Goal: Transaction & Acquisition: Purchase product/service

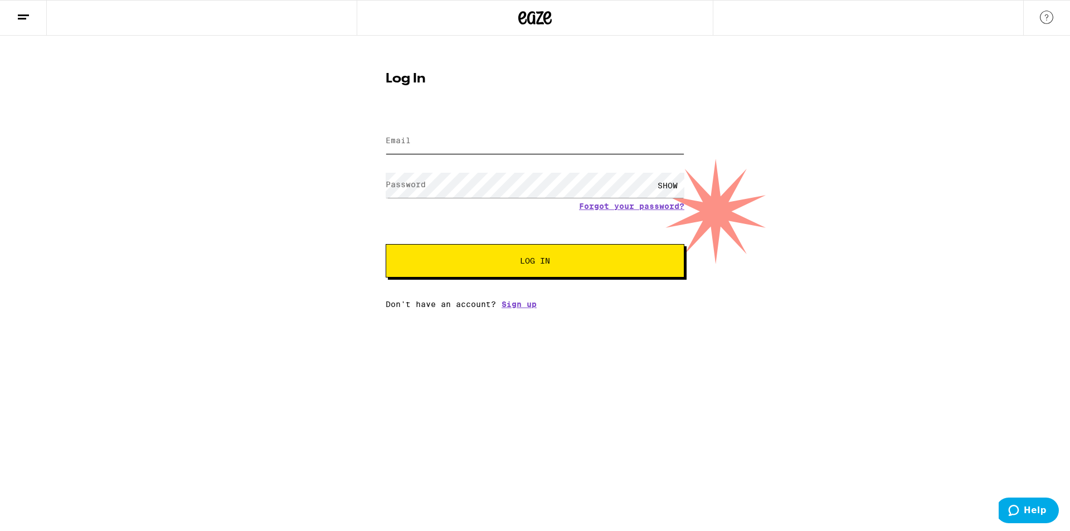
type input "[EMAIL_ADDRESS][DOMAIN_NAME]"
click at [467, 260] on span "Log In" at bounding box center [535, 261] width 208 height 8
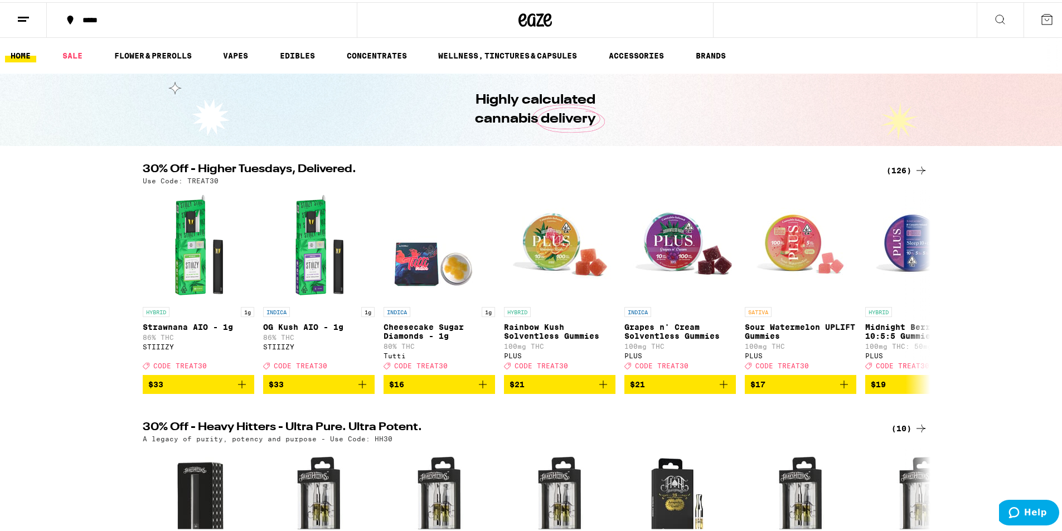
click at [895, 167] on div "(126)" at bounding box center [906, 168] width 41 height 13
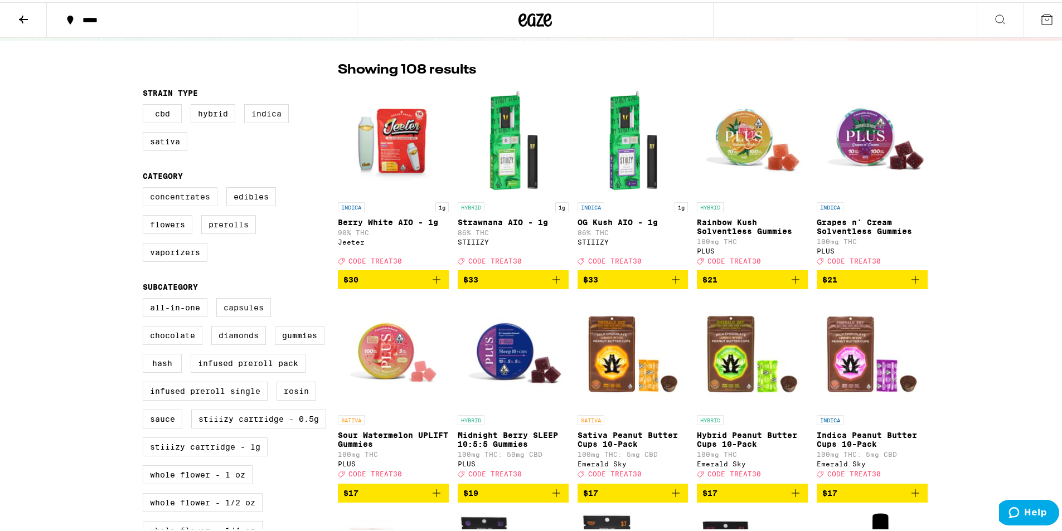
scroll to position [56, 0]
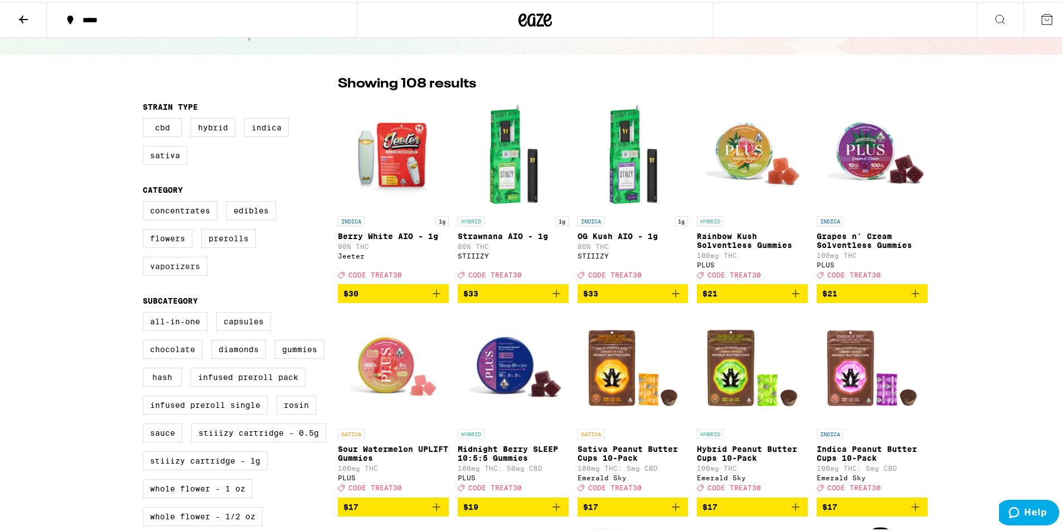
click at [180, 269] on label "Vaporizers" at bounding box center [175, 264] width 65 height 19
click at [145, 201] on input "Vaporizers" at bounding box center [145, 201] width 1 height 1
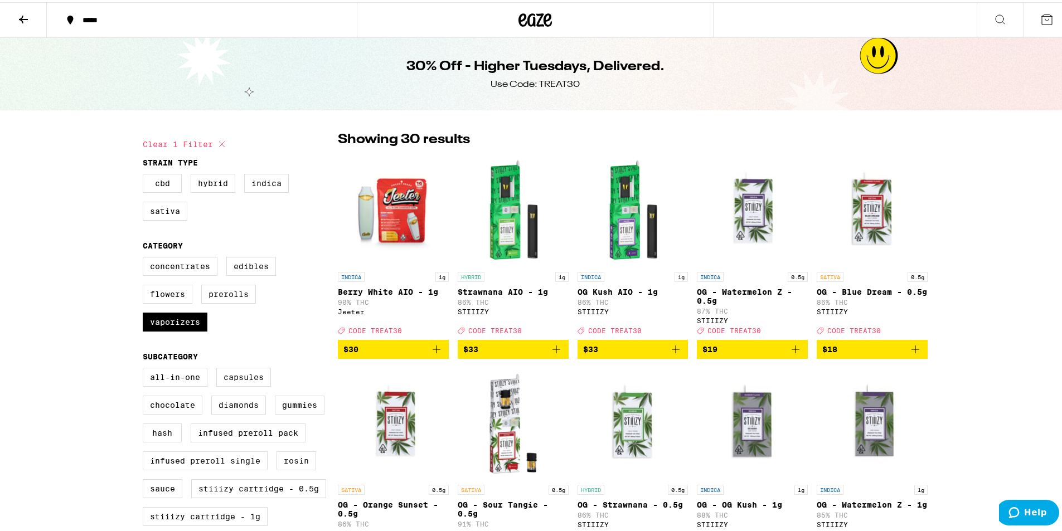
click at [221, 146] on icon at bounding box center [221, 141] width 13 height 13
checkbox input "false"
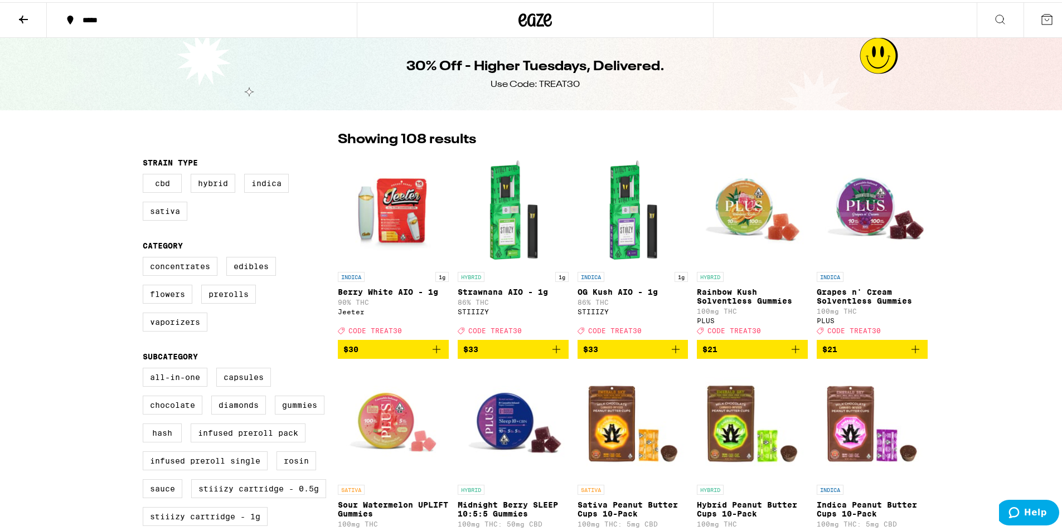
click at [26, 25] on button at bounding box center [23, 18] width 47 height 35
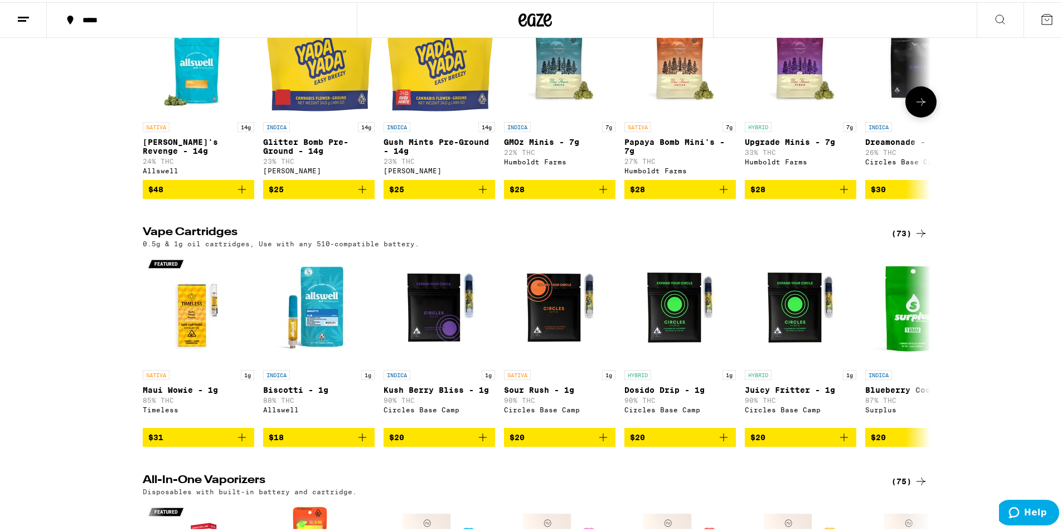
scroll to position [1617, 0]
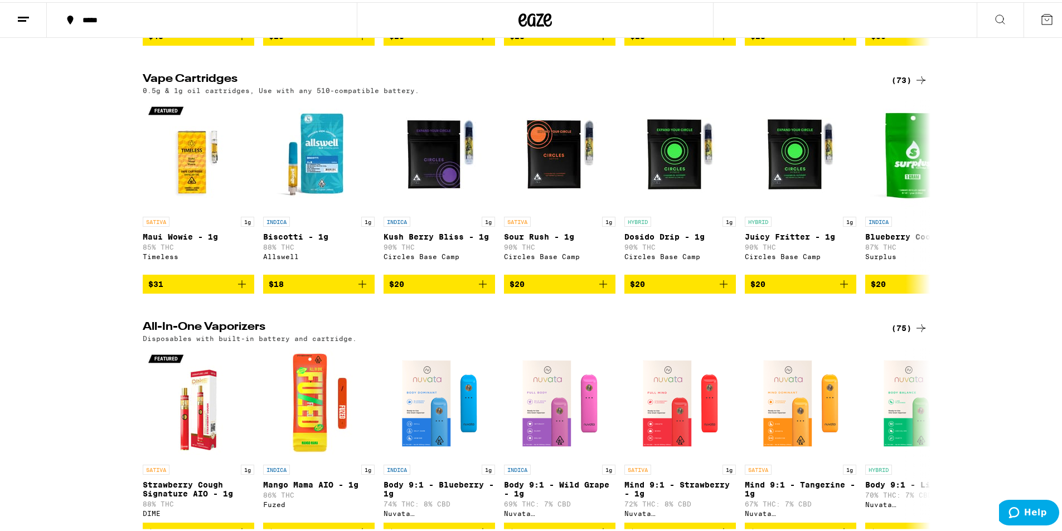
click at [914, 85] on icon at bounding box center [920, 77] width 13 height 13
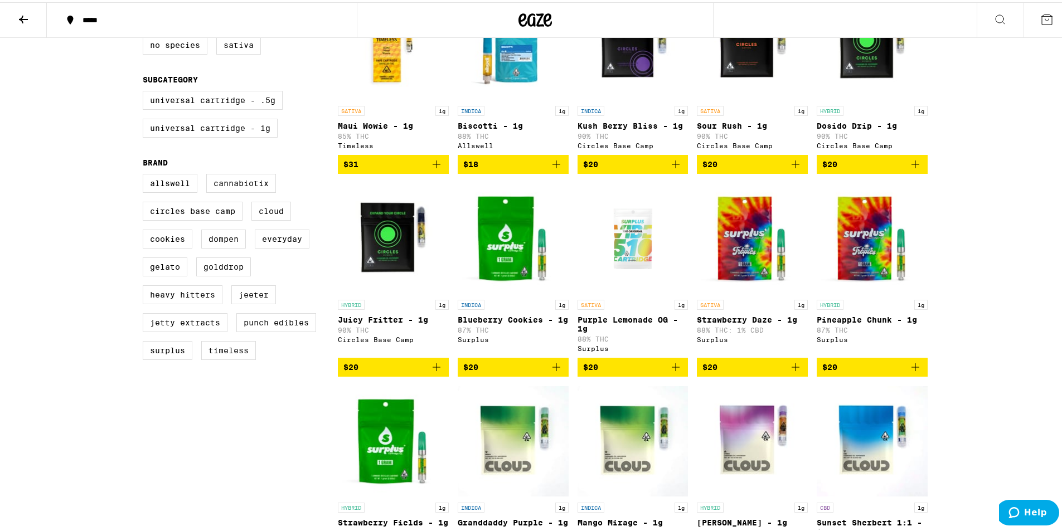
scroll to position [167, 0]
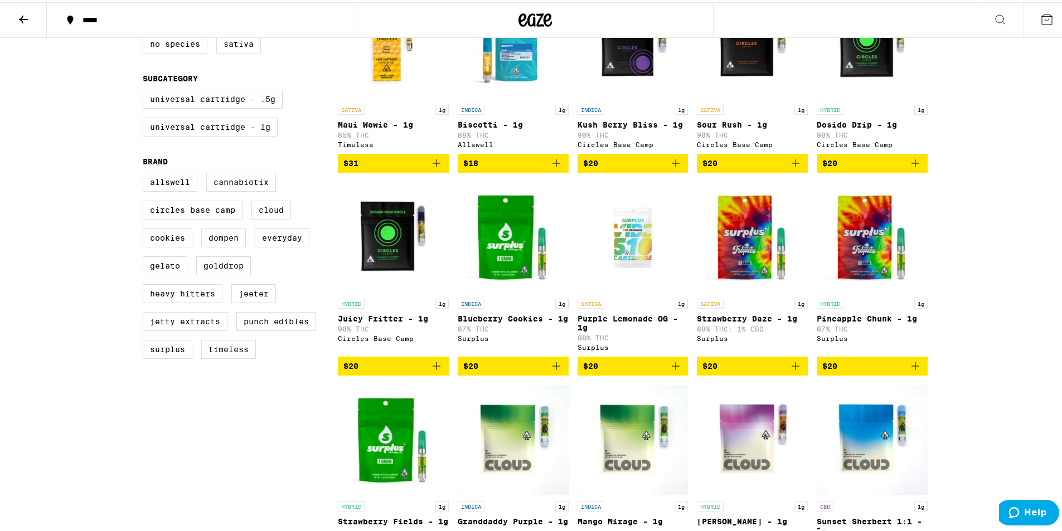
drag, startPoint x: 633, startPoint y: 175, endPoint x: 1010, endPoint y: 133, distance: 379.2
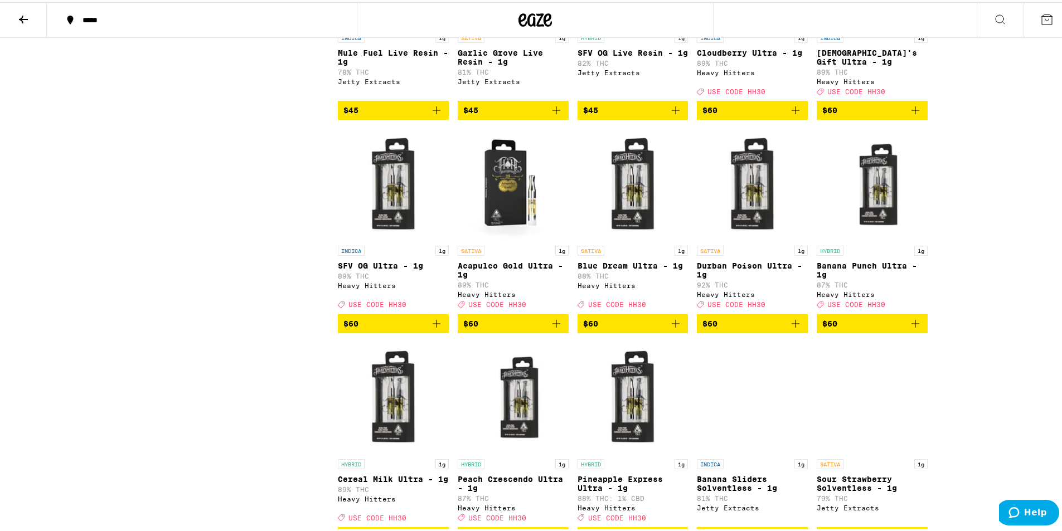
scroll to position [2453, 0]
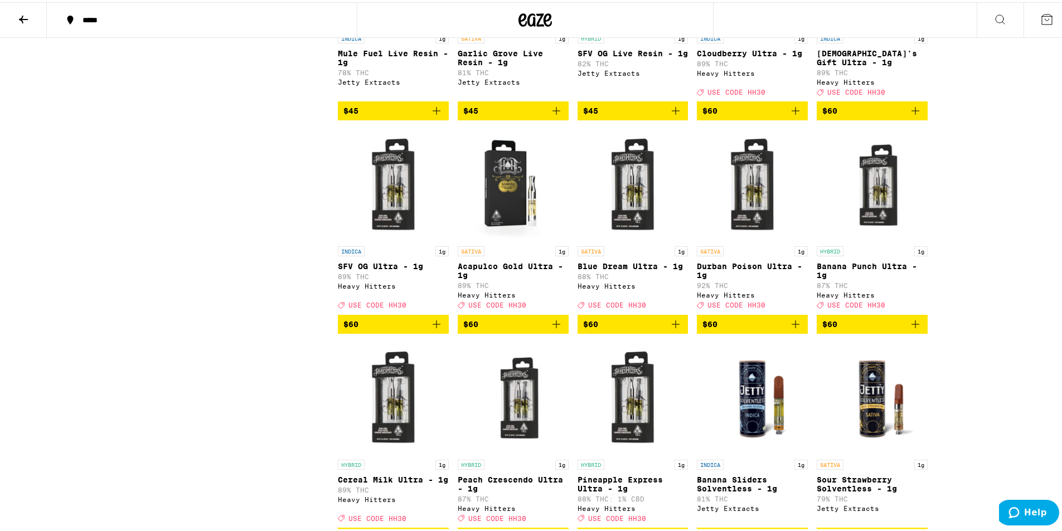
drag, startPoint x: 744, startPoint y: 255, endPoint x: 737, endPoint y: 263, distance: 11.1
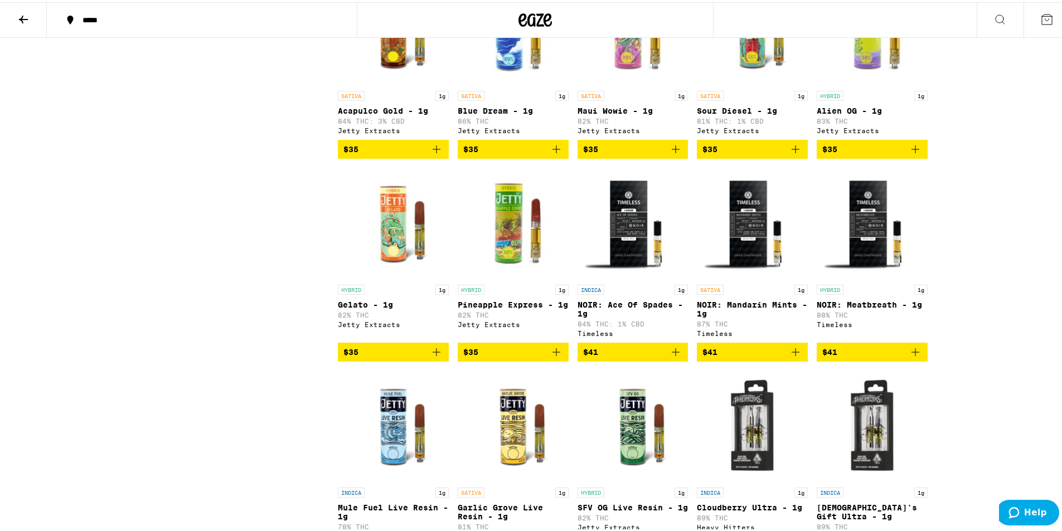
scroll to position [1946, 0]
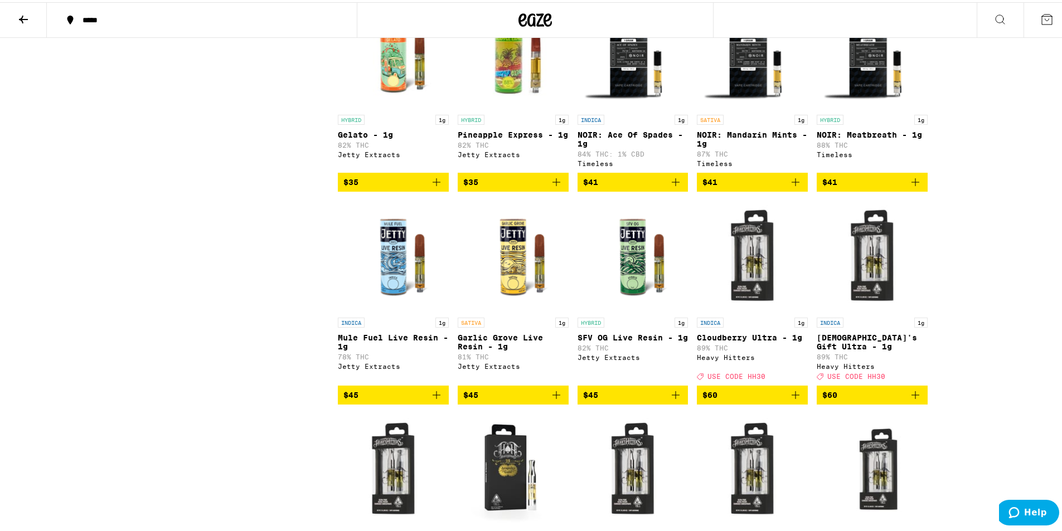
click at [772, 190] on button "$41" at bounding box center [752, 180] width 111 height 19
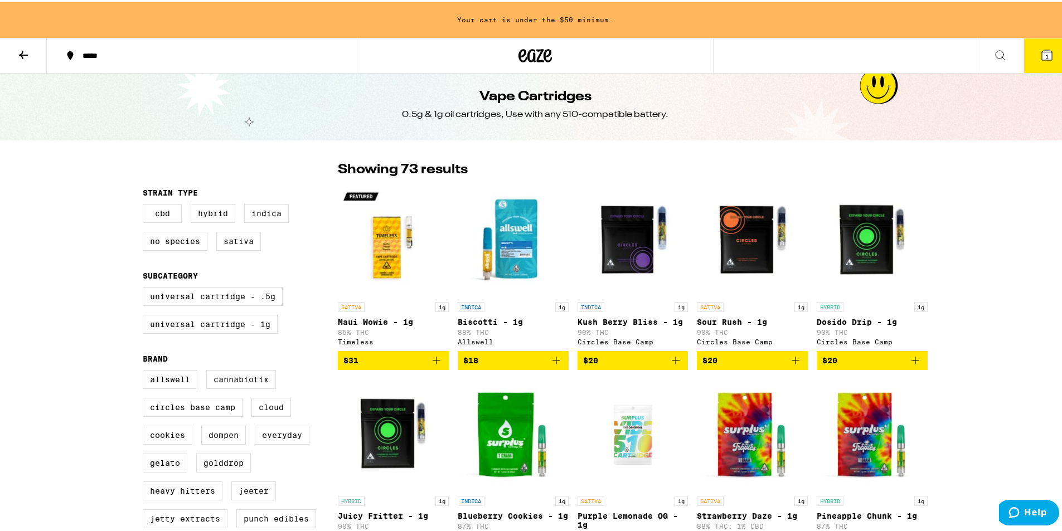
scroll to position [0, 0]
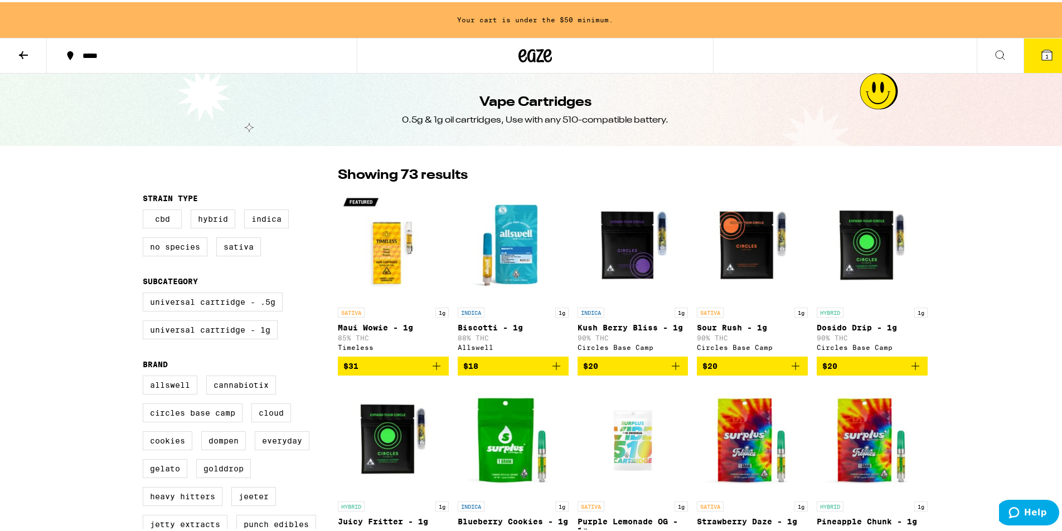
click at [18, 45] on button at bounding box center [23, 53] width 47 height 35
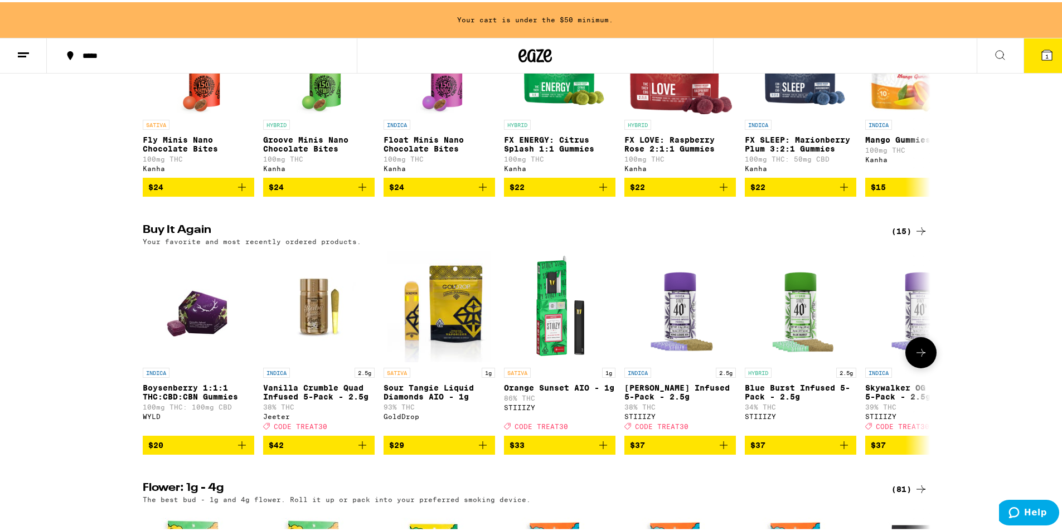
scroll to position [892, 0]
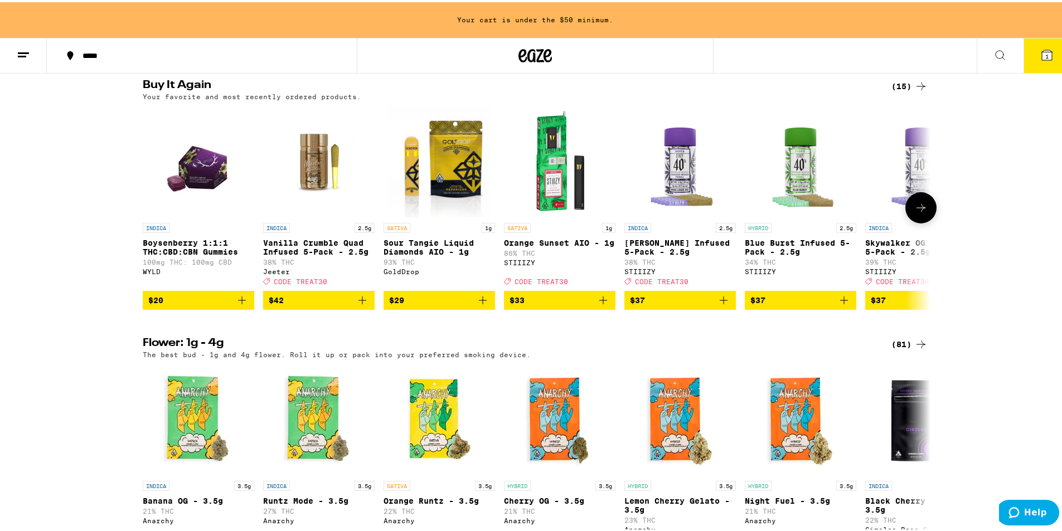
click at [241, 305] on icon "Add to bag" at bounding box center [241, 298] width 13 height 13
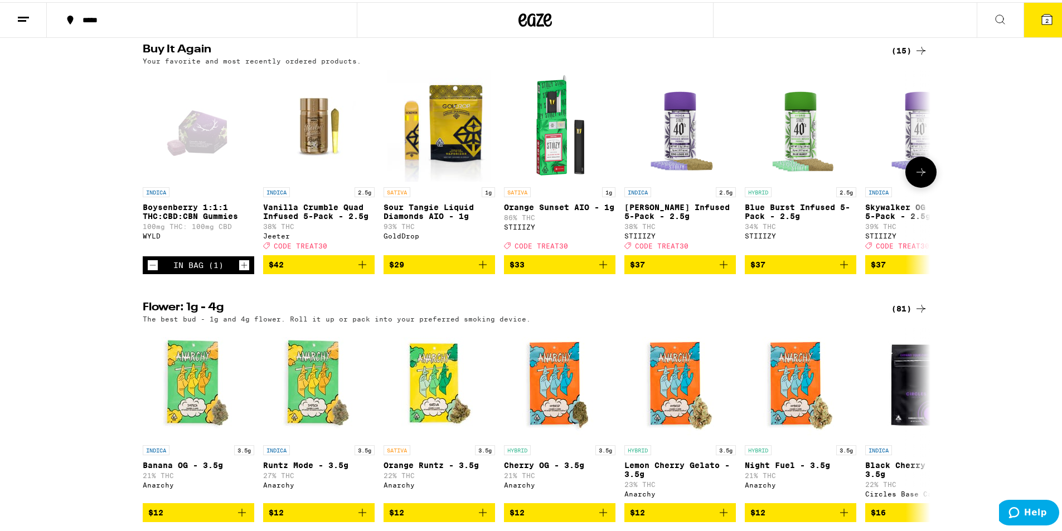
scroll to position [856, 0]
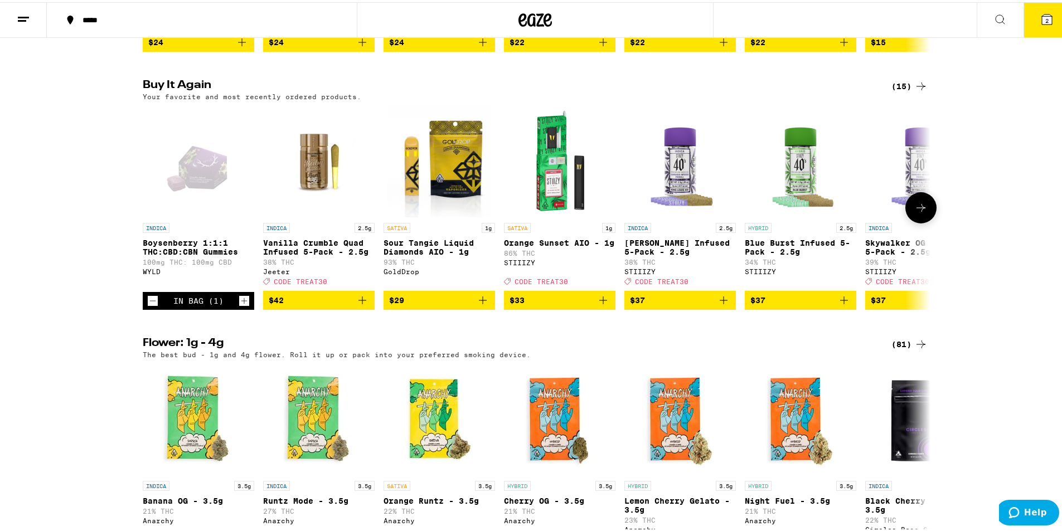
click at [241, 305] on icon "Increment" at bounding box center [244, 298] width 10 height 13
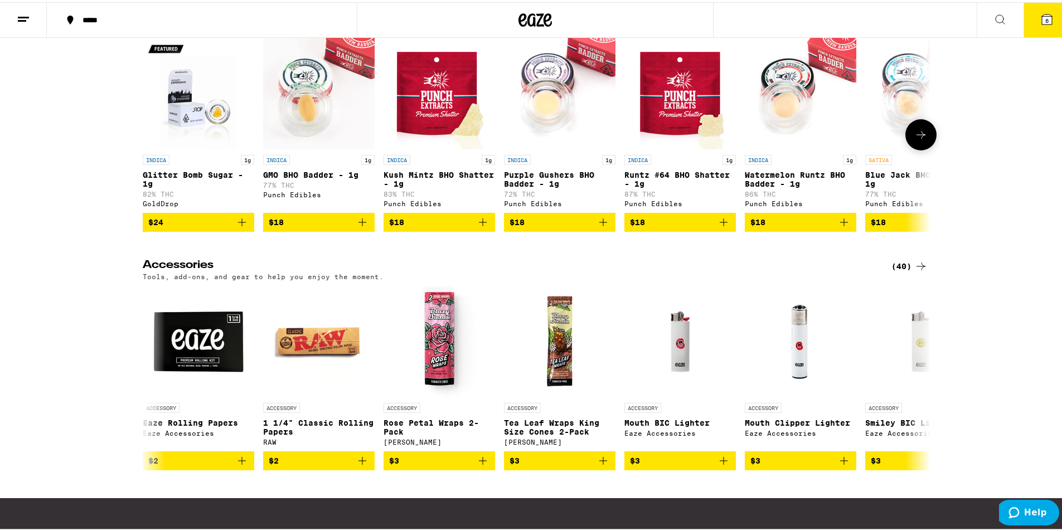
scroll to position [5035, 0]
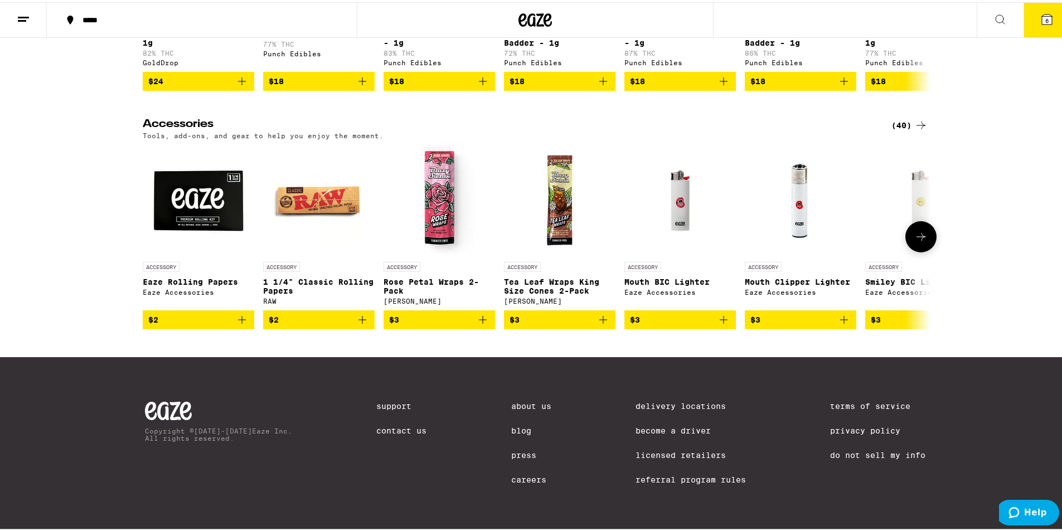
click at [924, 250] on button at bounding box center [920, 234] width 31 height 31
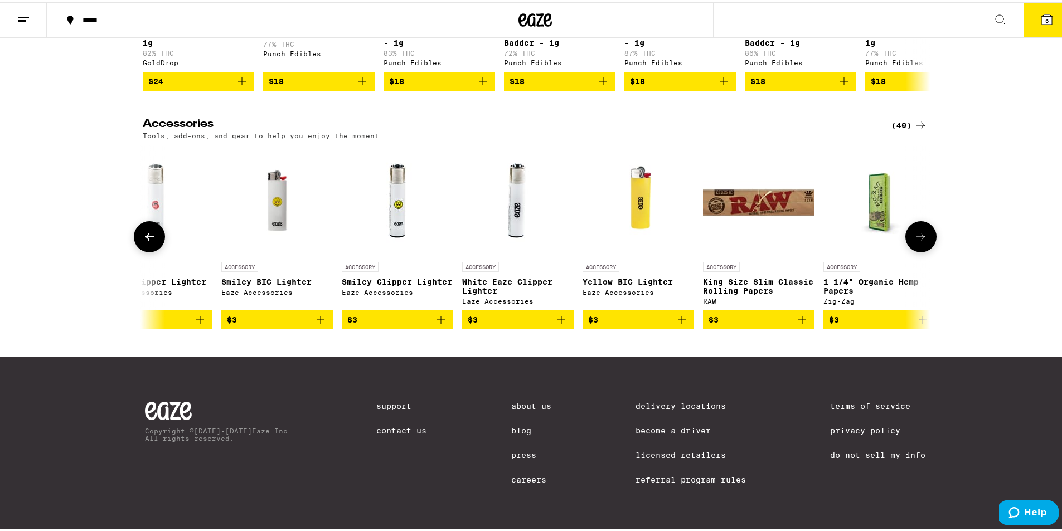
scroll to position [0, 663]
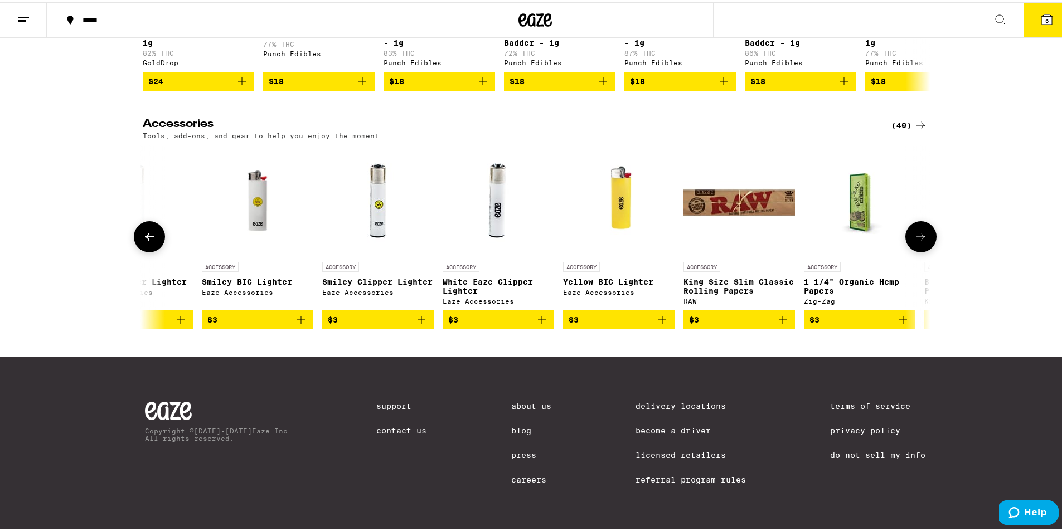
click at [924, 250] on button at bounding box center [920, 234] width 31 height 31
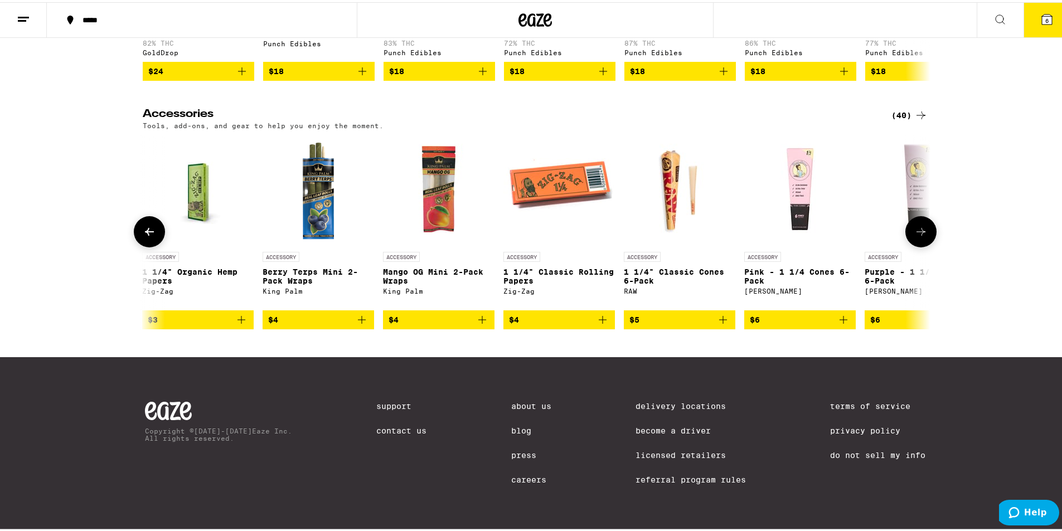
scroll to position [0, 1327]
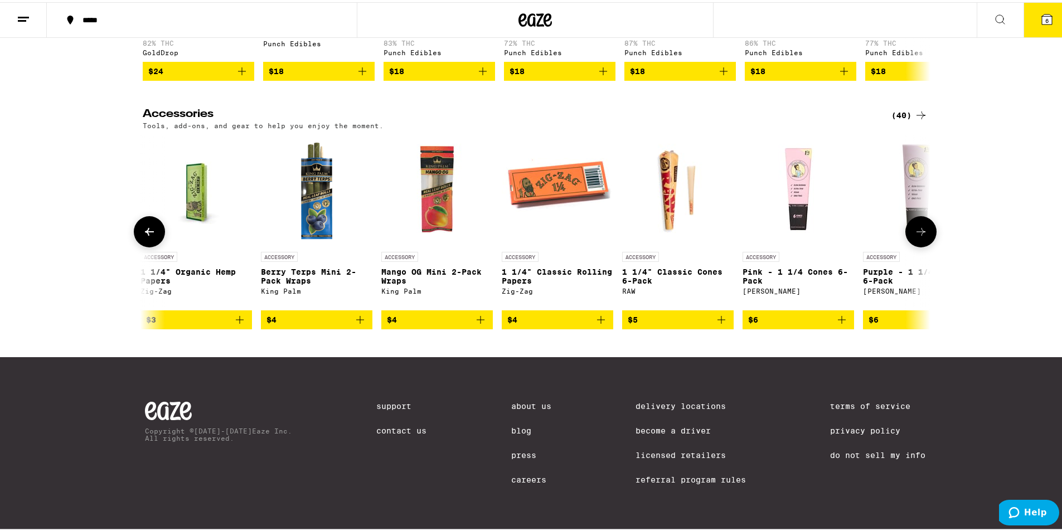
click at [919, 236] on icon at bounding box center [920, 229] width 13 height 13
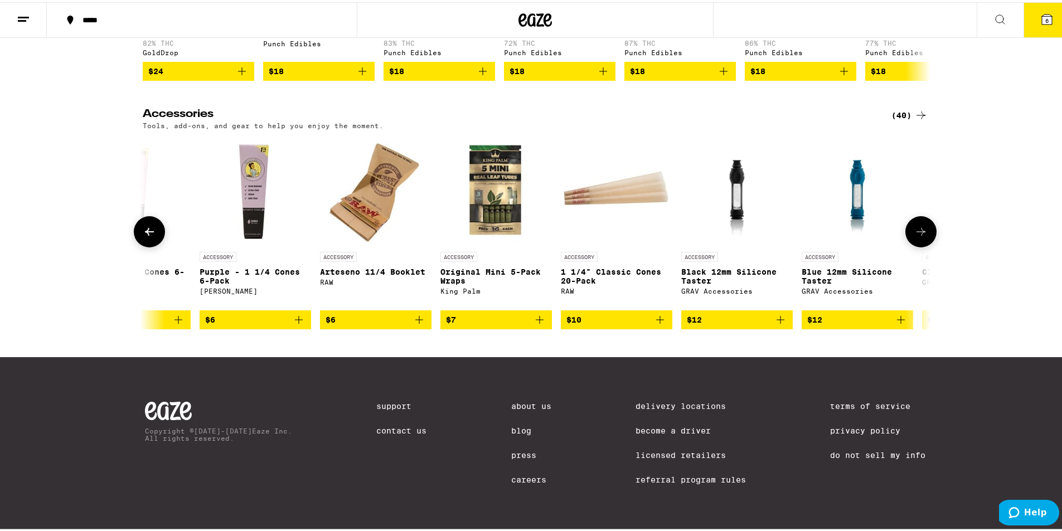
click at [918, 236] on icon at bounding box center [920, 229] width 13 height 13
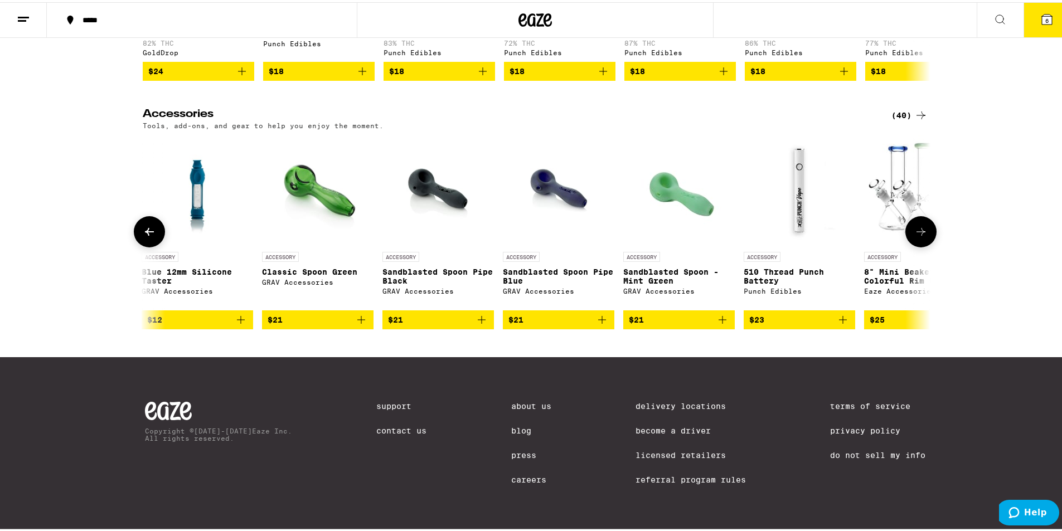
scroll to position [0, 2654]
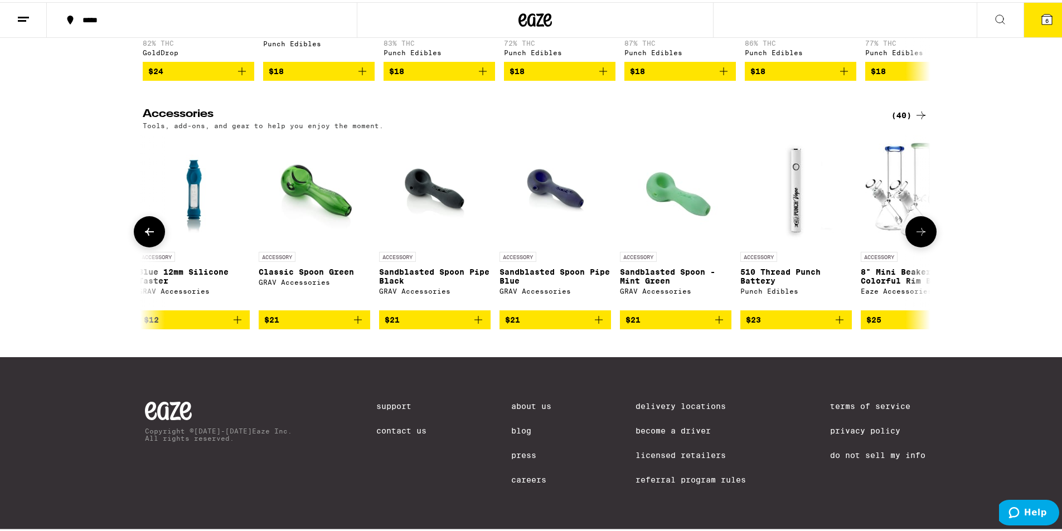
click at [918, 236] on icon at bounding box center [920, 229] width 13 height 13
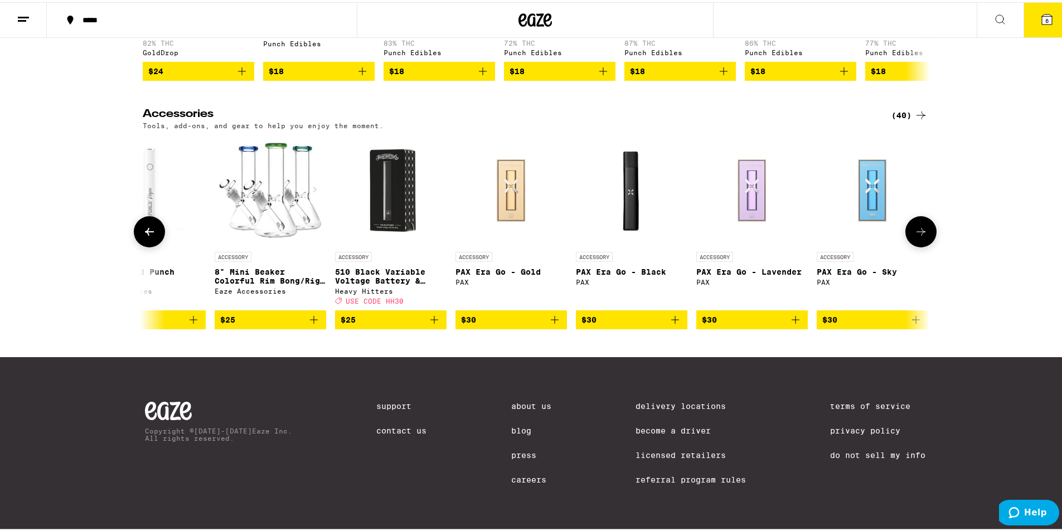
scroll to position [0, 3317]
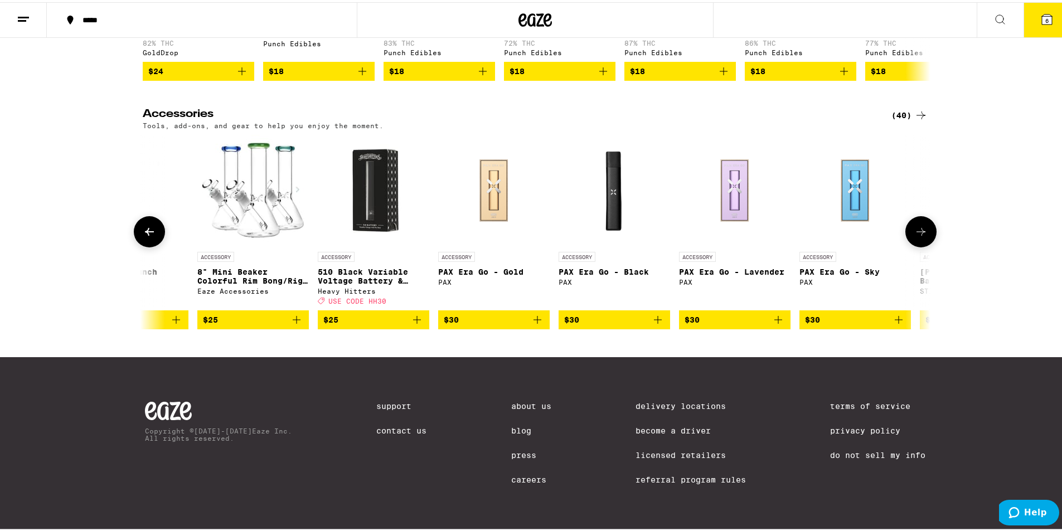
click at [914, 236] on icon at bounding box center [920, 229] width 13 height 13
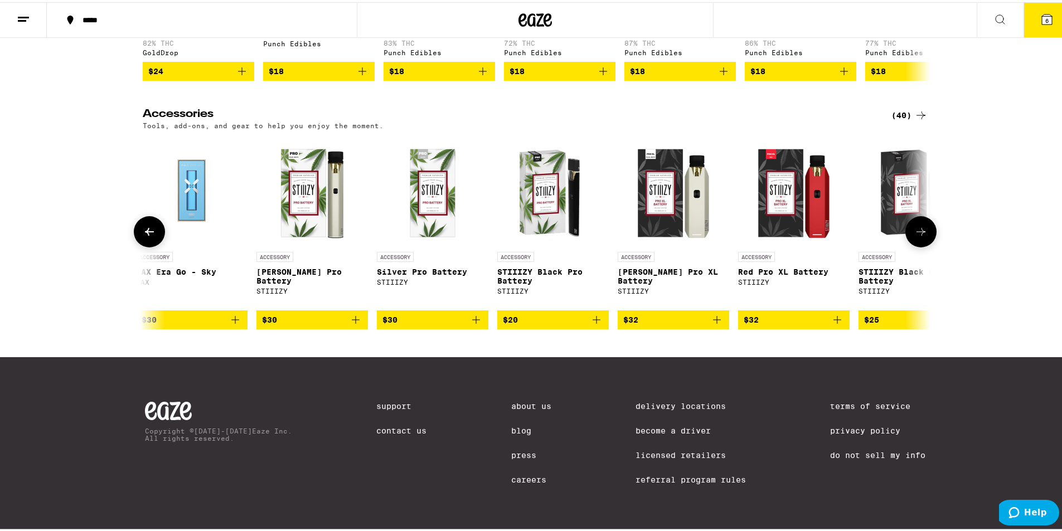
click at [914, 236] on icon at bounding box center [920, 229] width 13 height 13
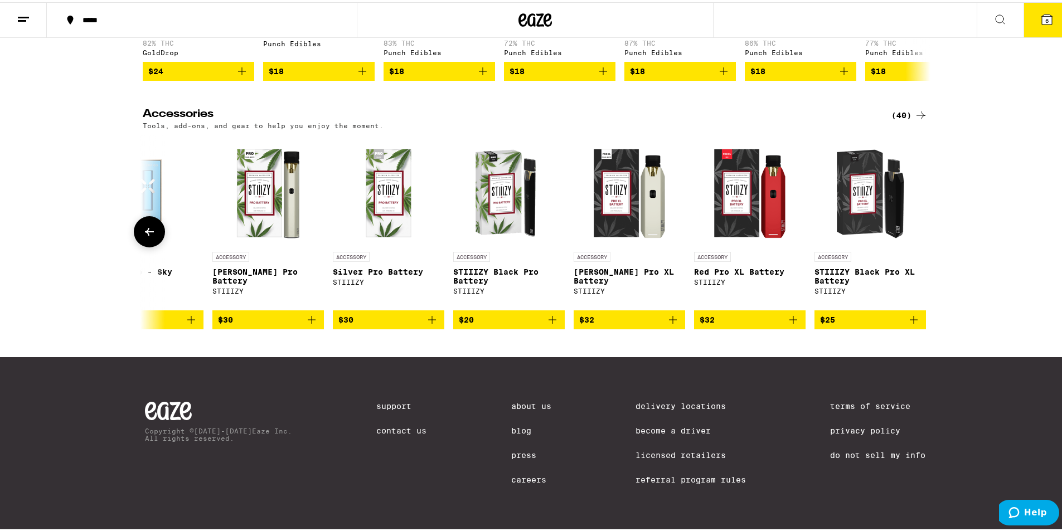
scroll to position [0, 4032]
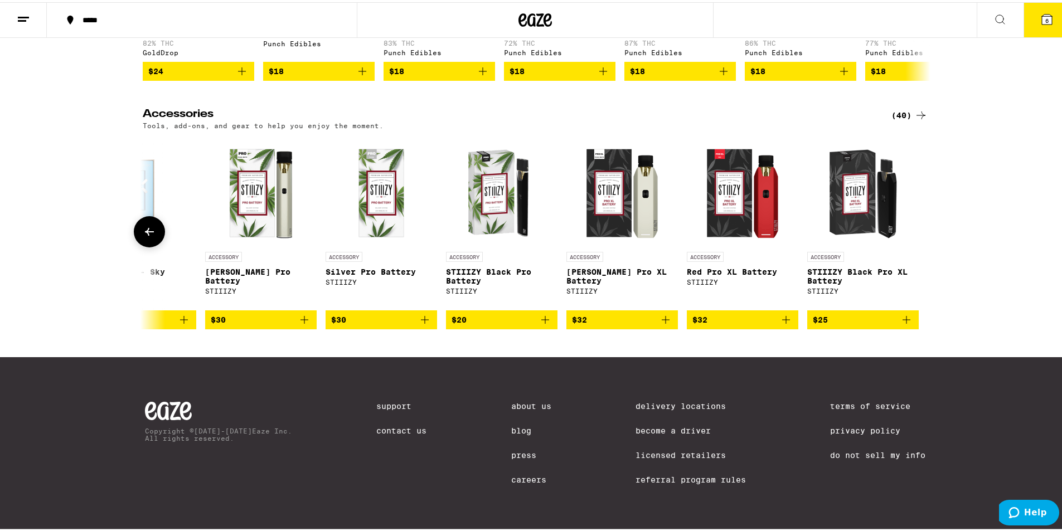
click at [914, 245] on div at bounding box center [920, 229] width 31 height 31
click at [903, 120] on div "(40)" at bounding box center [909, 112] width 36 height 13
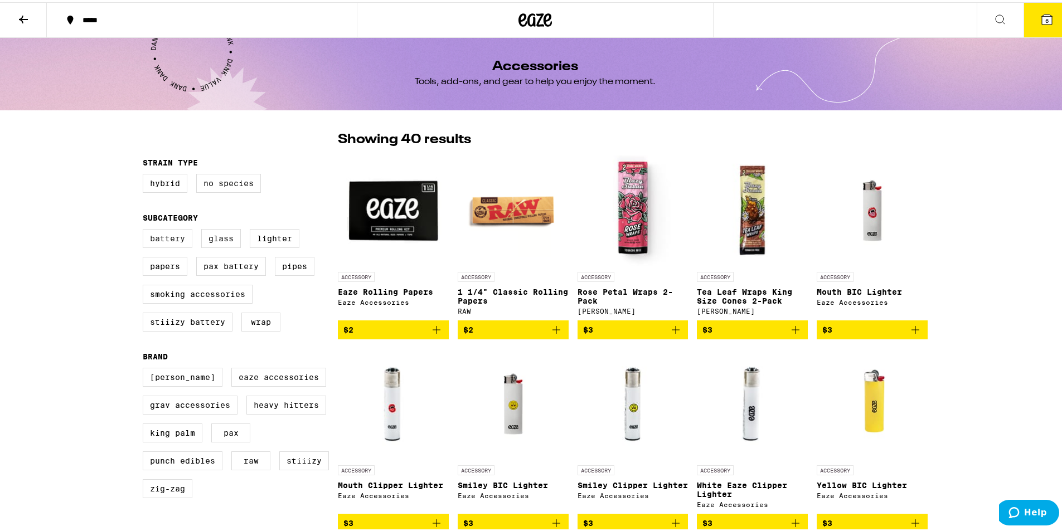
click at [175, 243] on label "Battery" at bounding box center [168, 236] width 50 height 19
click at [145, 229] on input "Battery" at bounding box center [145, 229] width 1 height 1
checkbox input "true"
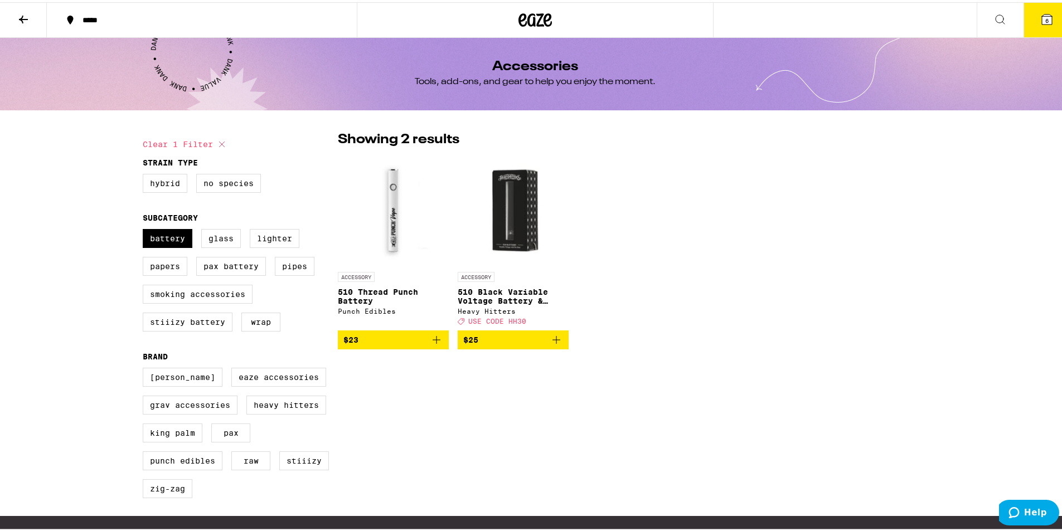
click at [1051, 12] on button "6" at bounding box center [1046, 18] width 47 height 35
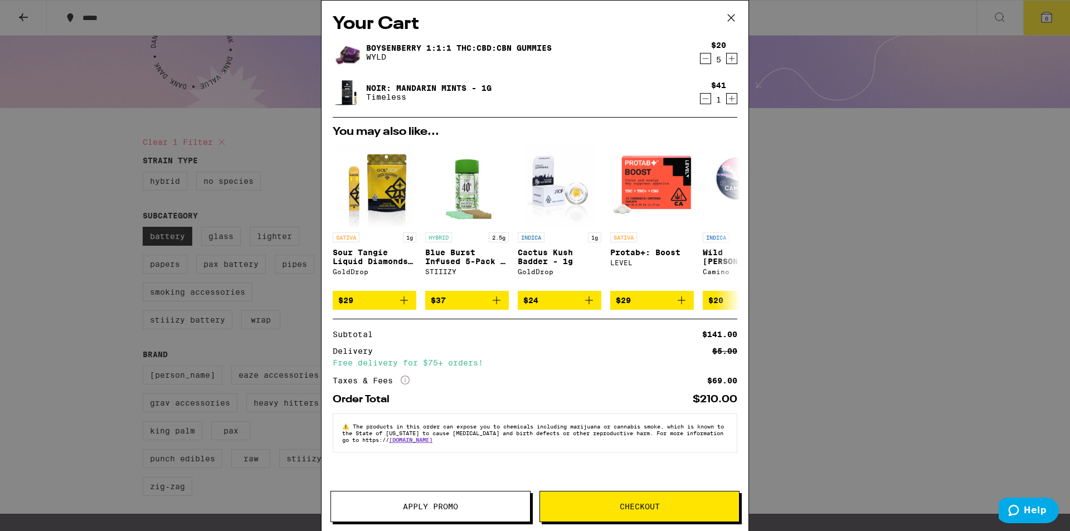
click at [475, 498] on button "Apply Promo" at bounding box center [431, 506] width 200 height 31
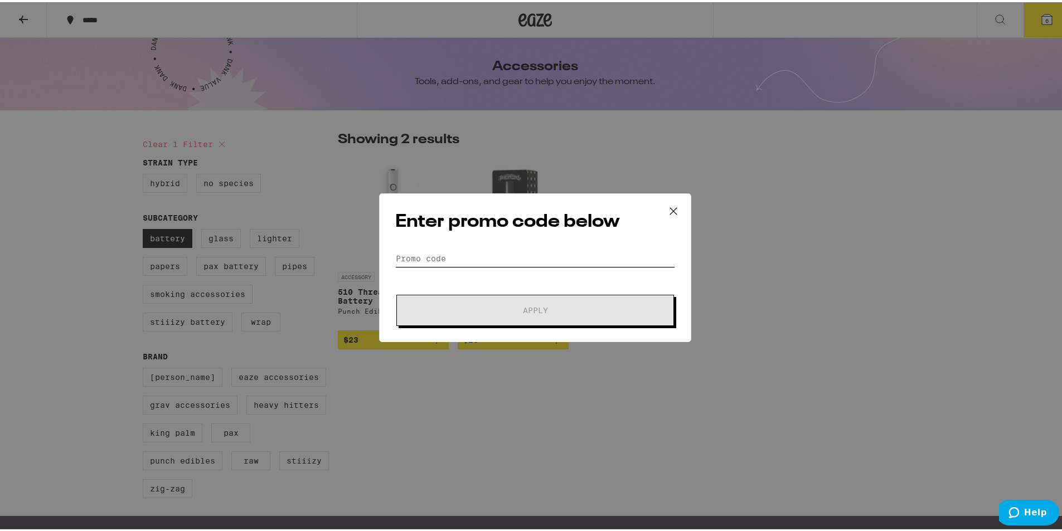
click at [532, 260] on input "Promo Code" at bounding box center [535, 256] width 280 height 17
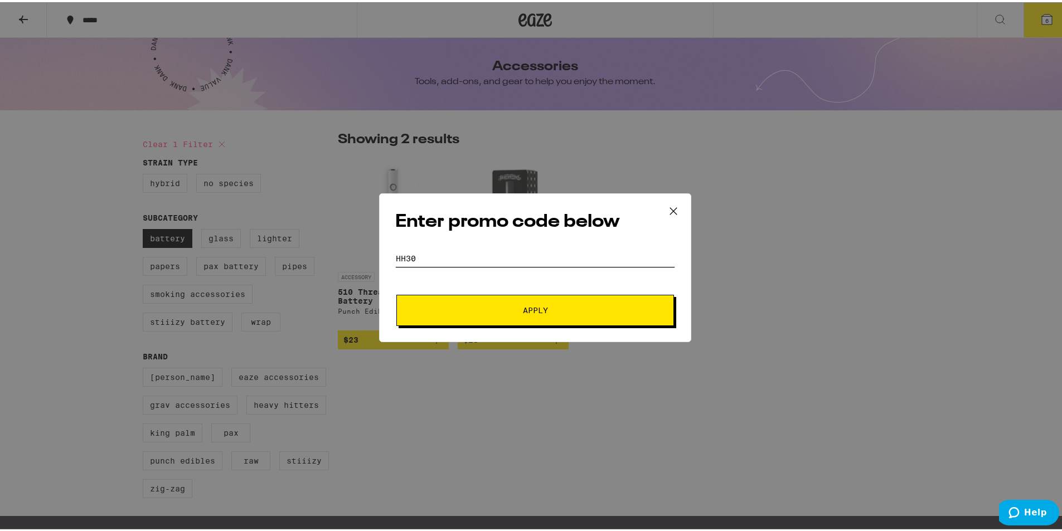
type input "hh30"
click at [551, 304] on button "Apply" at bounding box center [535, 308] width 278 height 31
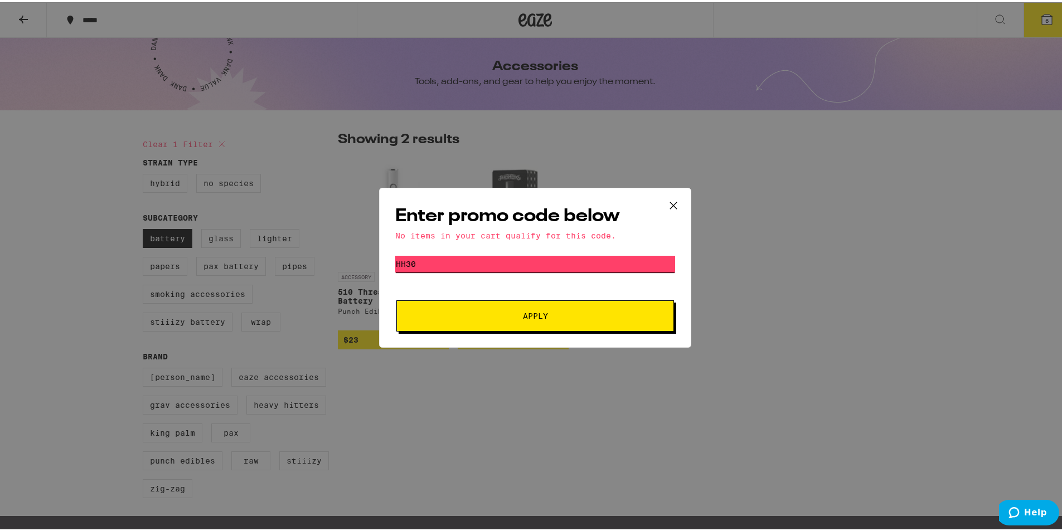
click at [571, 263] on input "hh30" at bounding box center [535, 262] width 280 height 17
click at [669, 208] on icon at bounding box center [673, 203] width 17 height 17
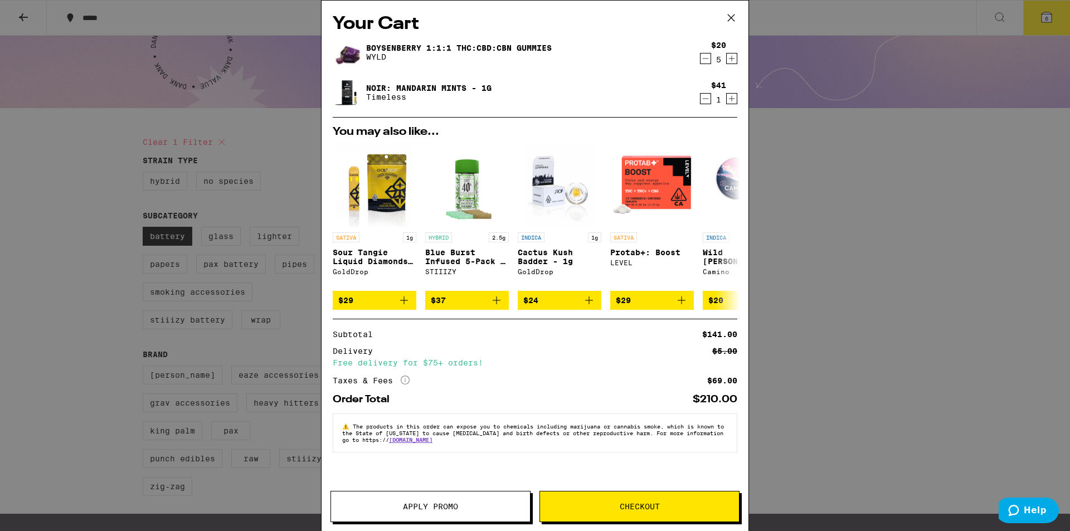
click at [734, 22] on icon at bounding box center [731, 17] width 17 height 17
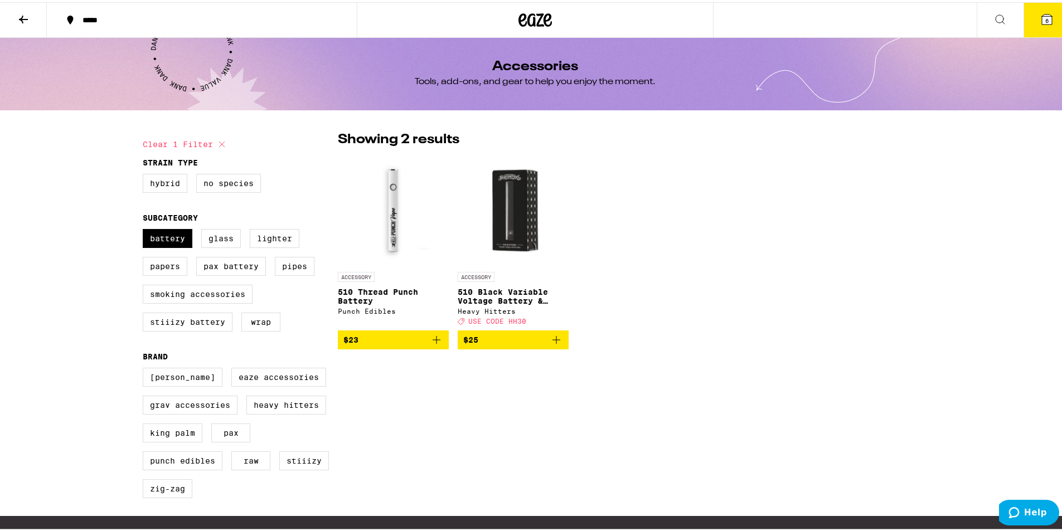
click at [23, 9] on button at bounding box center [23, 18] width 47 height 35
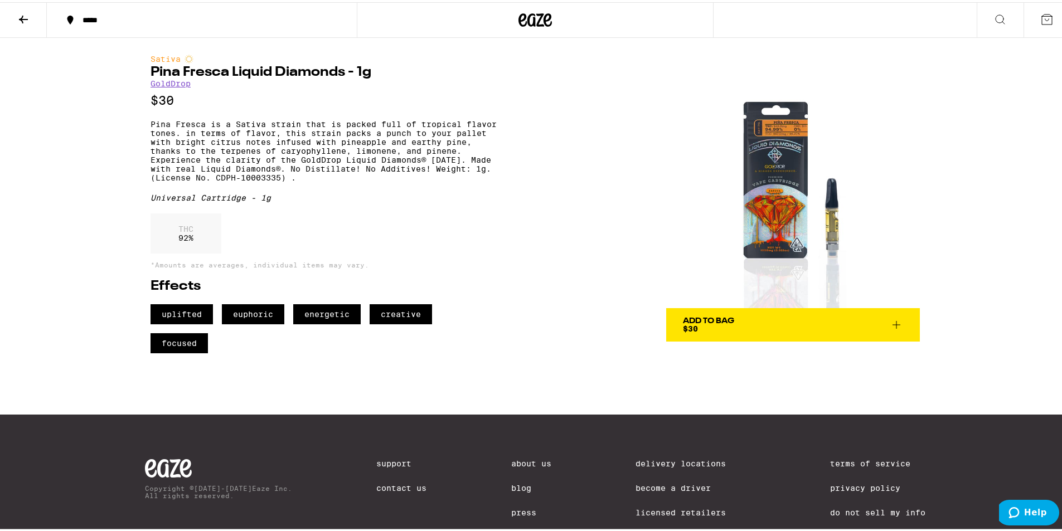
click at [26, 18] on icon at bounding box center [23, 17] width 13 height 13
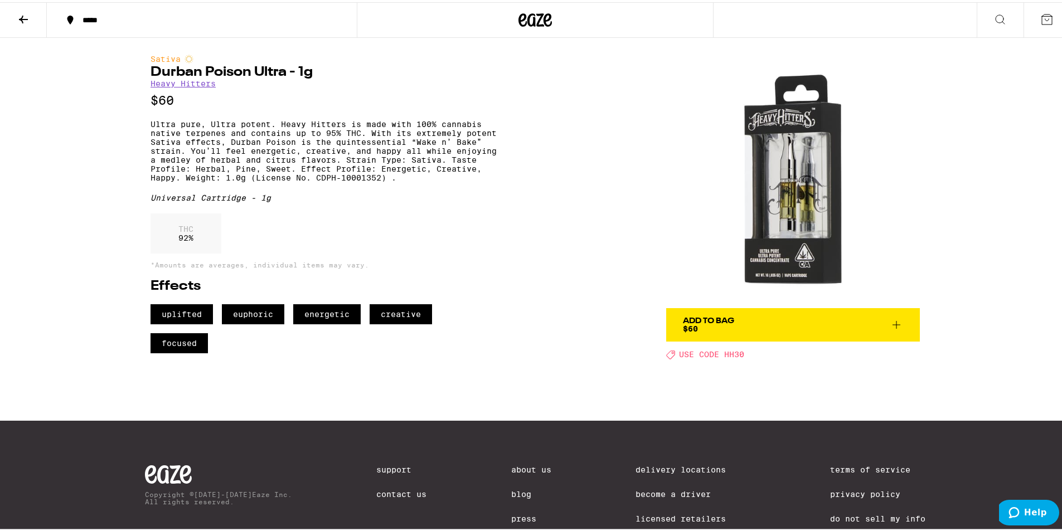
click at [32, 17] on button at bounding box center [23, 18] width 47 height 35
click at [797, 327] on span "Add To Bag $60" at bounding box center [793, 323] width 220 height 16
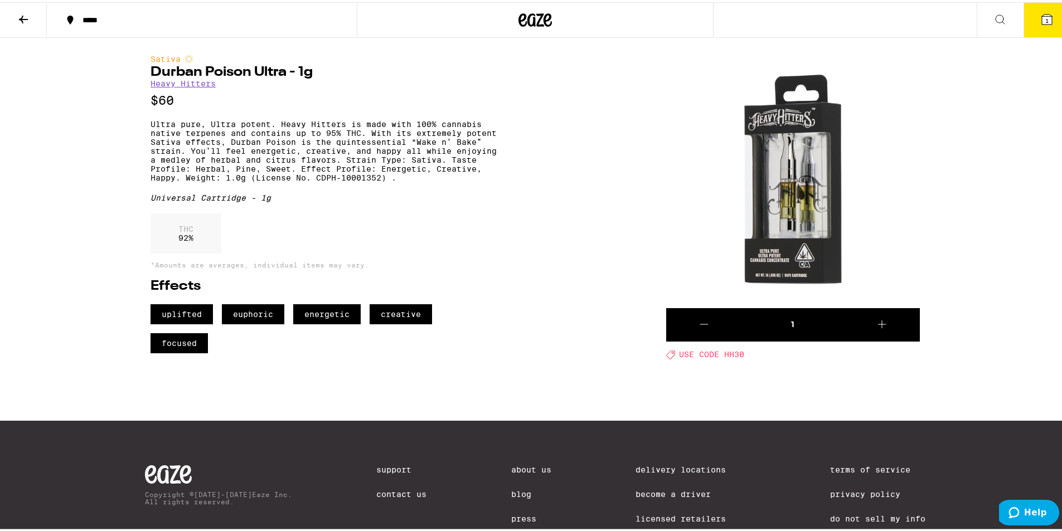
click at [1023, 10] on button "1" at bounding box center [1046, 18] width 47 height 35
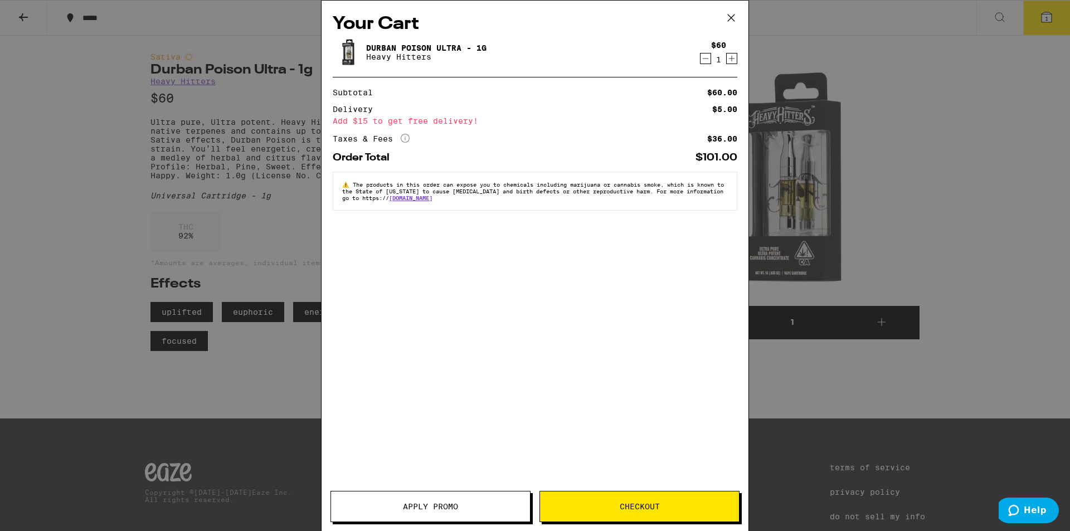
click at [472, 507] on span "Apply Promo" at bounding box center [430, 507] width 199 height 8
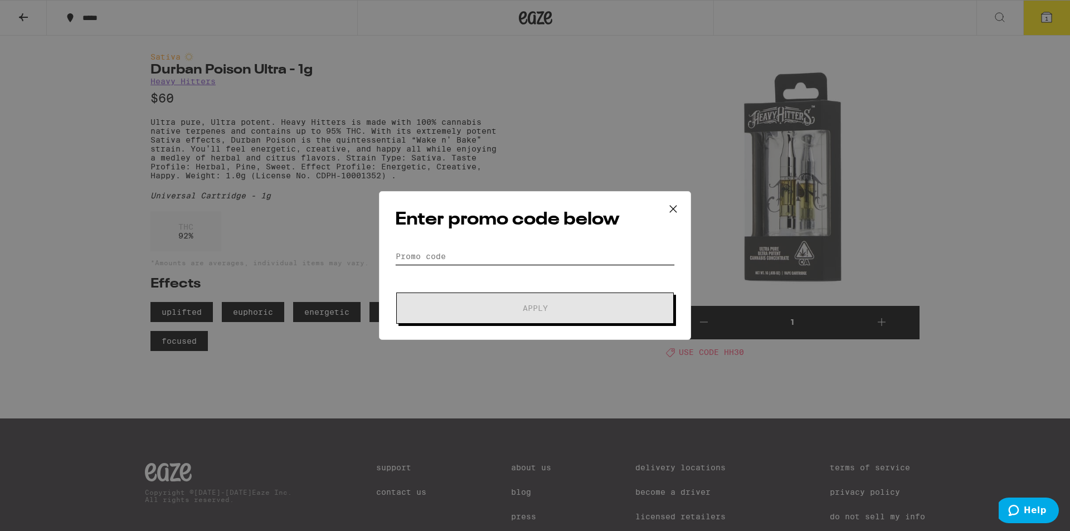
click at [530, 259] on input "Promo Code" at bounding box center [535, 256] width 280 height 17
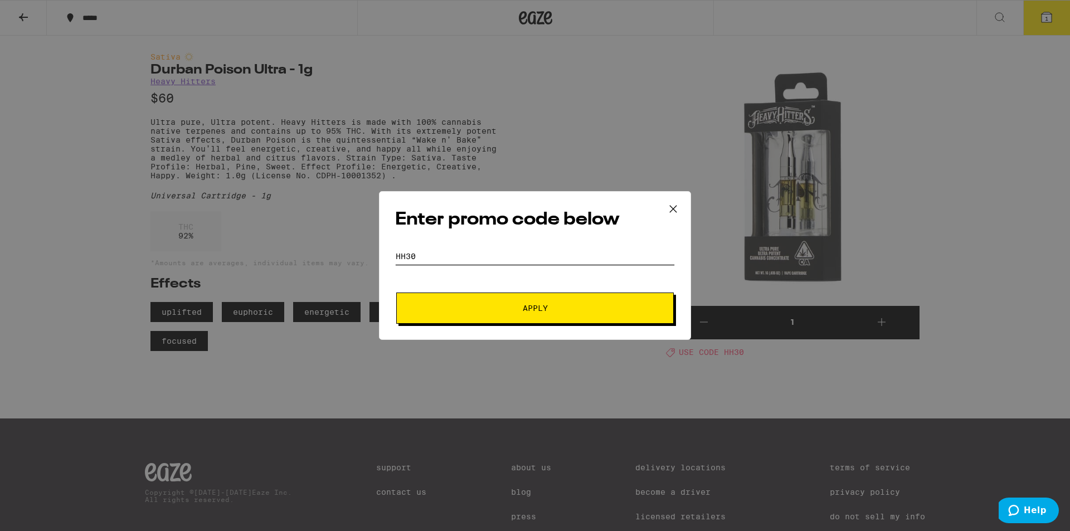
type input "hh30"
click at [563, 322] on button "Apply" at bounding box center [535, 308] width 278 height 31
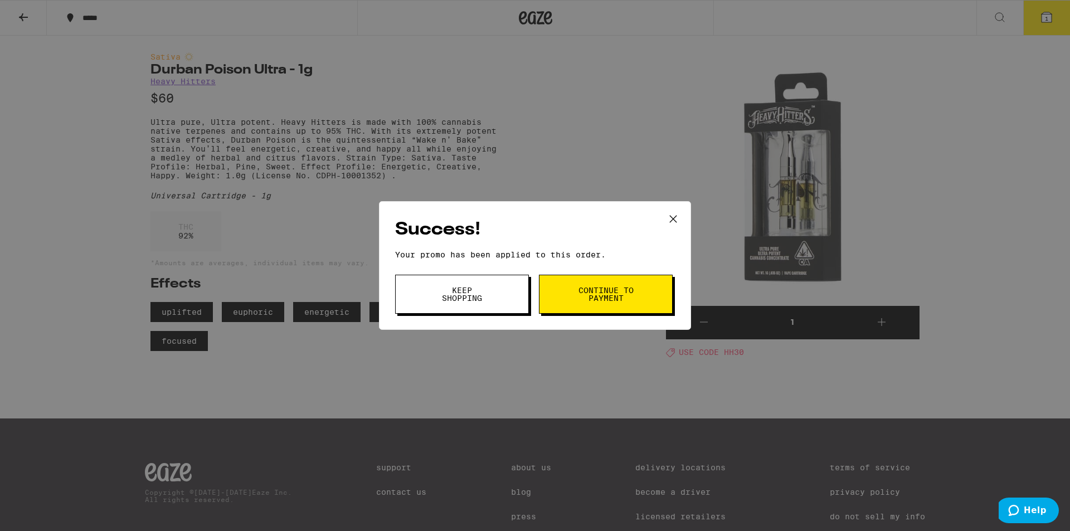
click at [566, 284] on button "Continue to payment" at bounding box center [606, 294] width 134 height 39
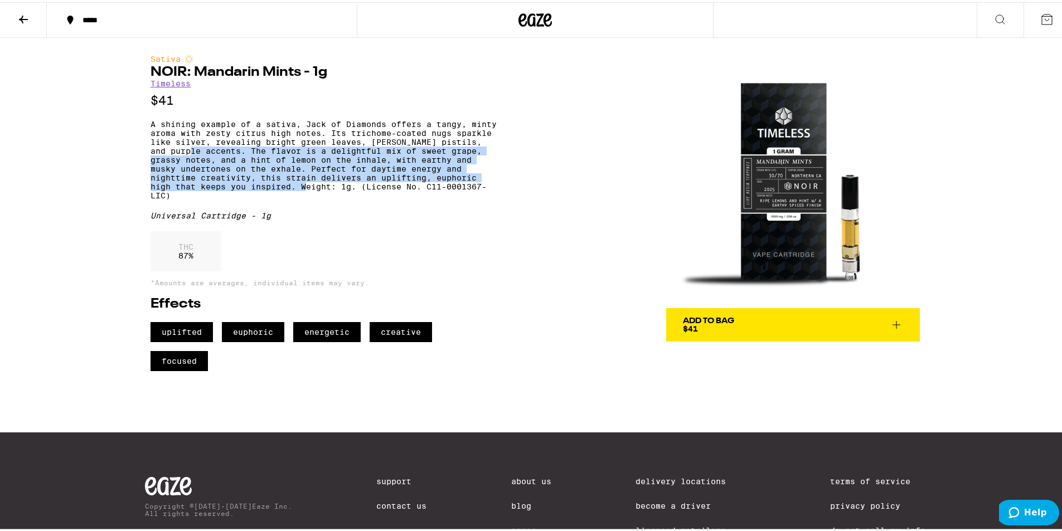
drag, startPoint x: 227, startPoint y: 156, endPoint x: 343, endPoint y: 192, distance: 120.9
click at [343, 192] on p "A shining example of a sativa, Jack of Diamonds offers a tangy, minty aroma wit…" at bounding box center [324, 158] width 346 height 80
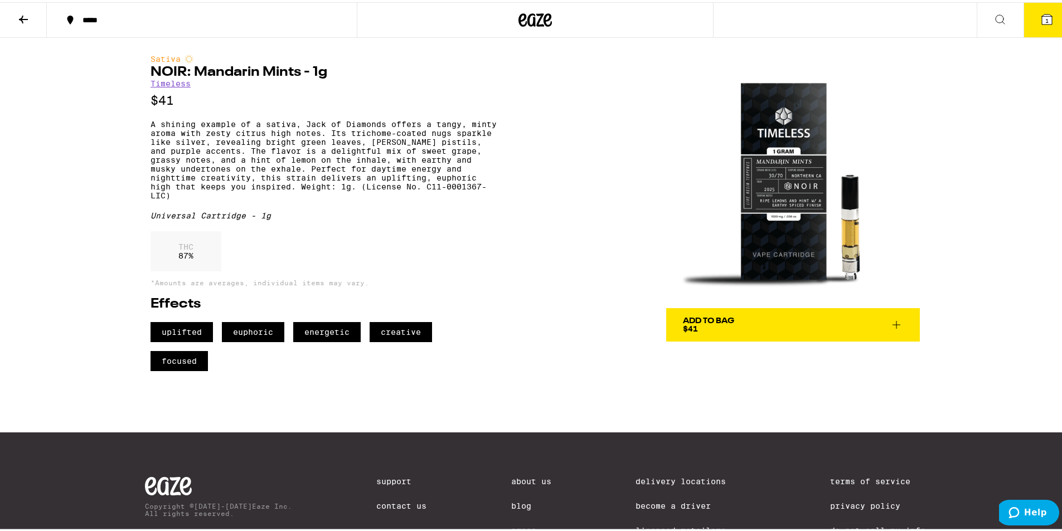
click at [802, 327] on span "Add To Bag $41" at bounding box center [793, 323] width 220 height 16
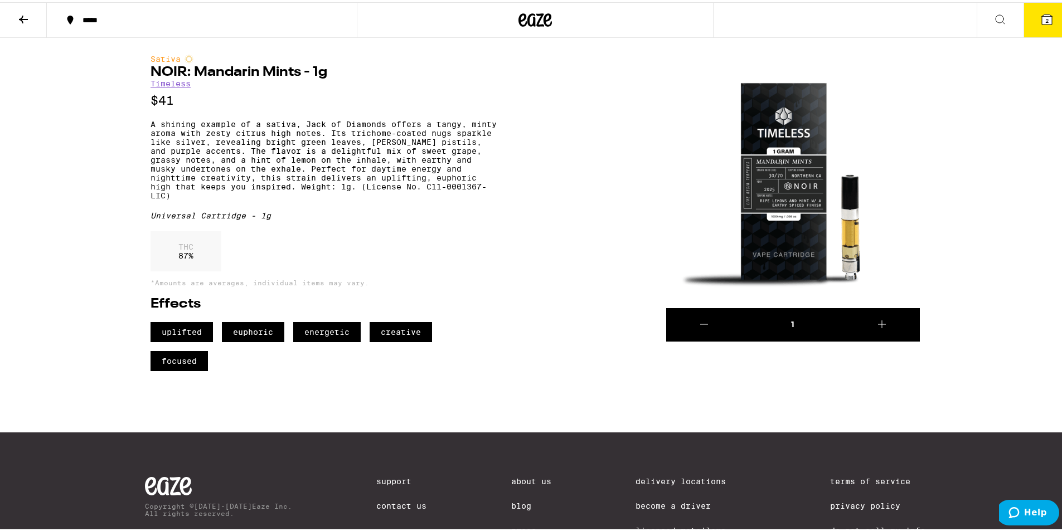
click at [1040, 11] on icon at bounding box center [1046, 17] width 13 height 13
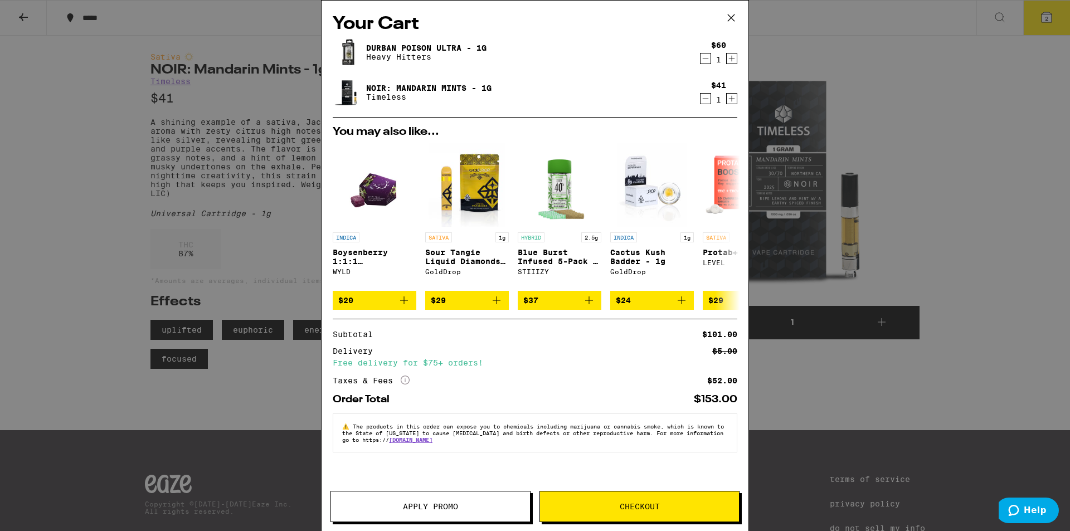
click at [706, 63] on icon "Decrement" at bounding box center [706, 58] width 10 height 13
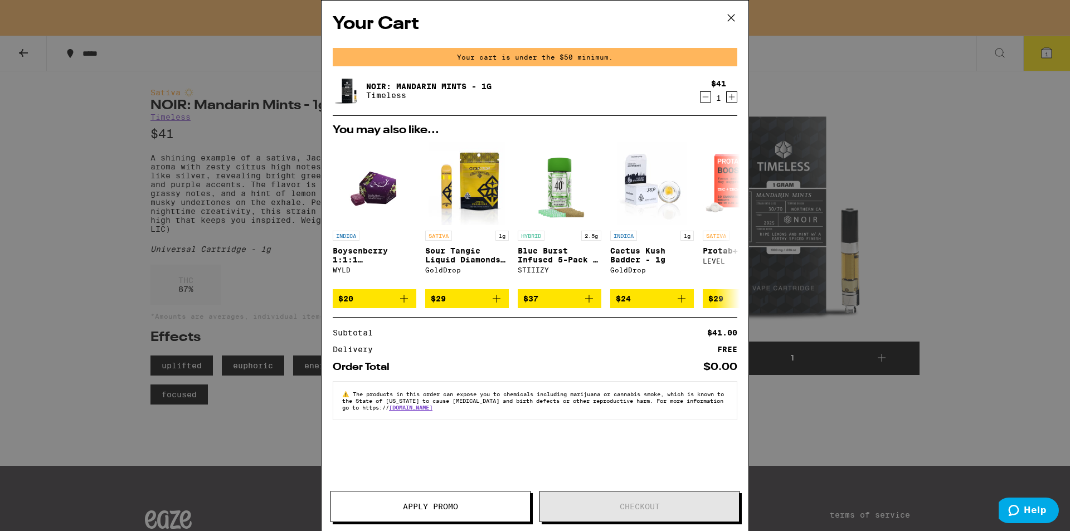
click at [991, 220] on div "Your Cart Your cart is under the $50 minimum. NOIR: Mandarin Mints - 1g Timeles…" at bounding box center [535, 265] width 1070 height 531
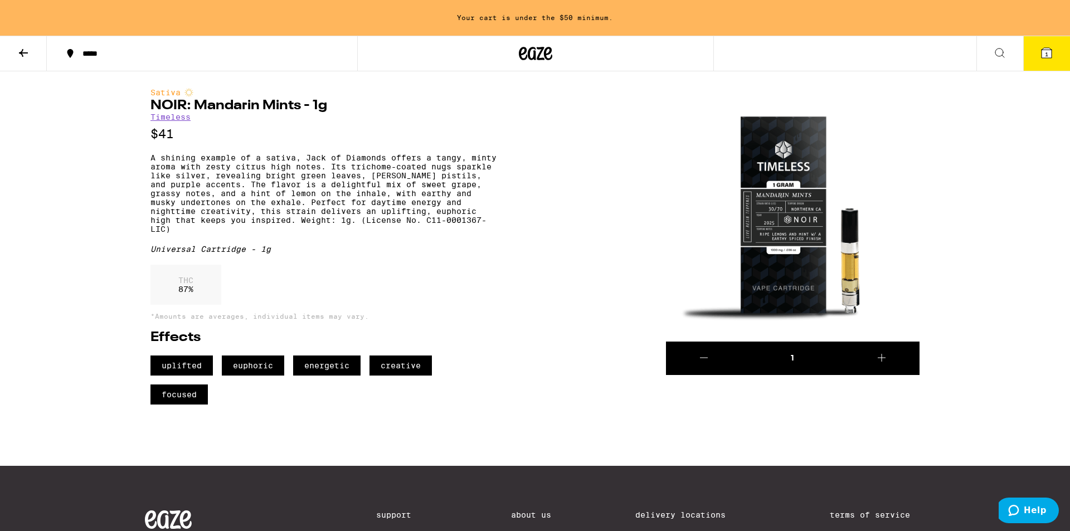
click at [14, 56] on button at bounding box center [23, 53] width 47 height 35
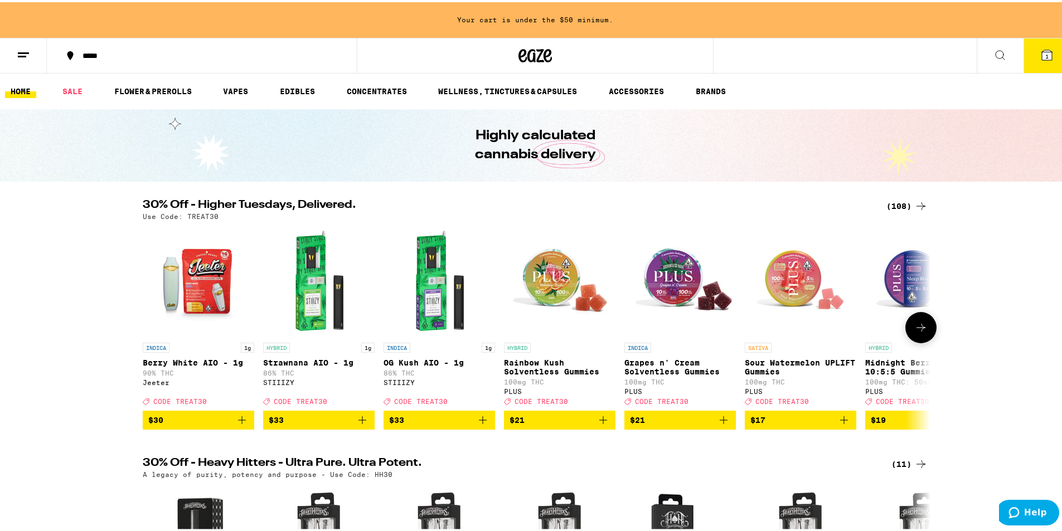
click at [920, 332] on icon at bounding box center [920, 325] width 13 height 13
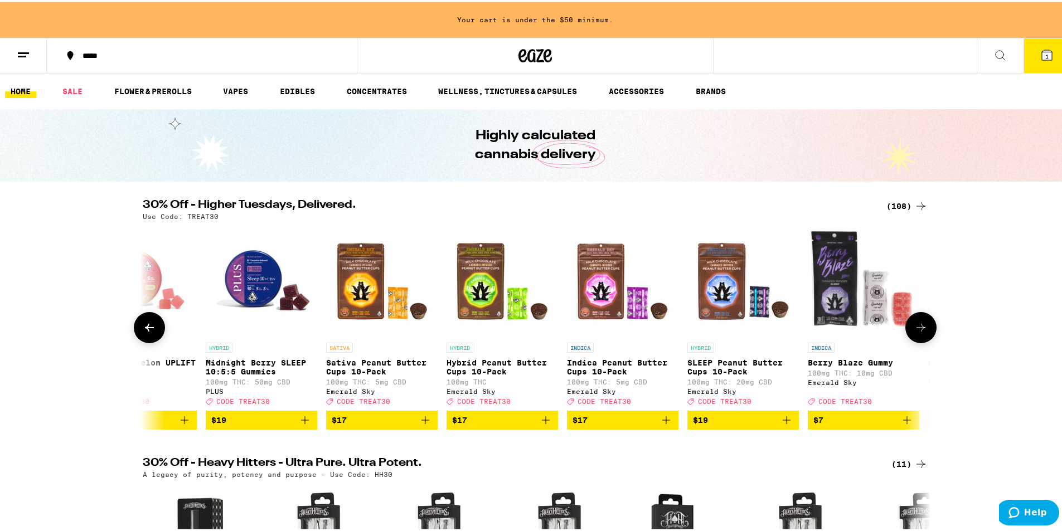
scroll to position [0, 663]
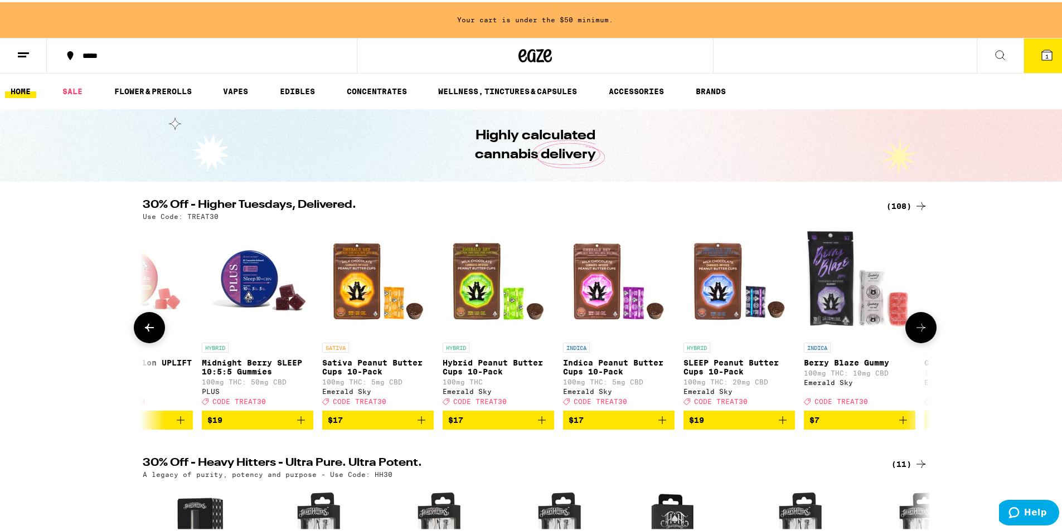
click at [914, 329] on icon at bounding box center [920, 325] width 13 height 13
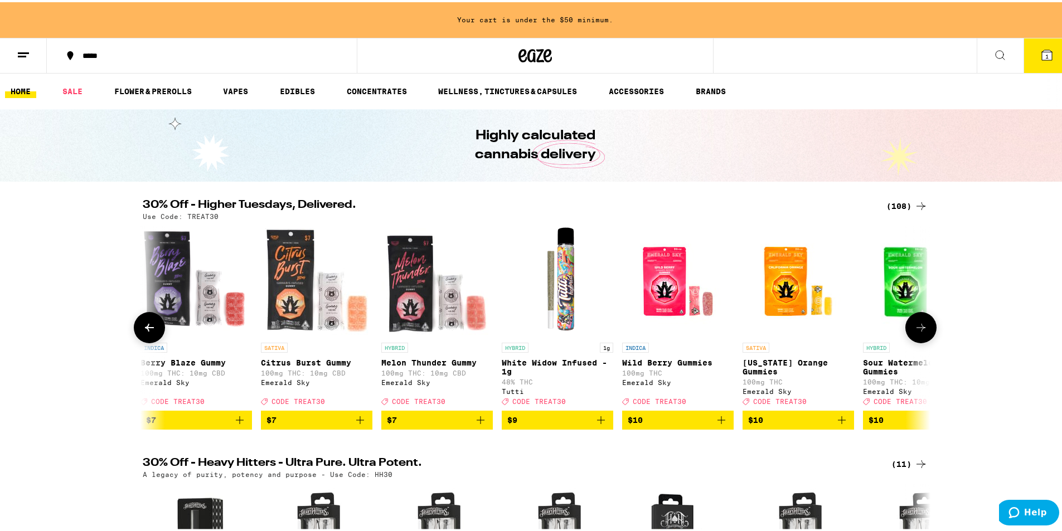
click at [914, 329] on icon at bounding box center [920, 325] width 13 height 13
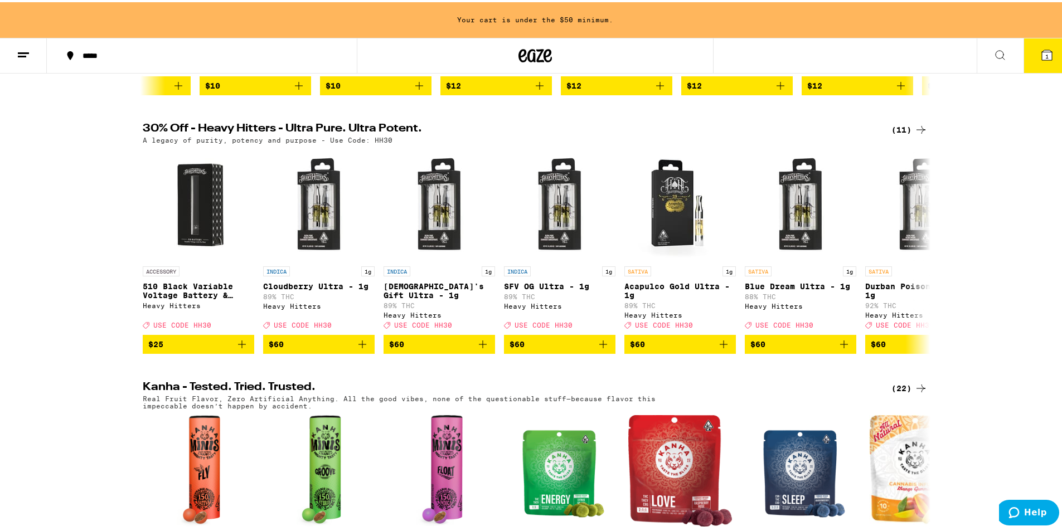
scroll to position [892, 0]
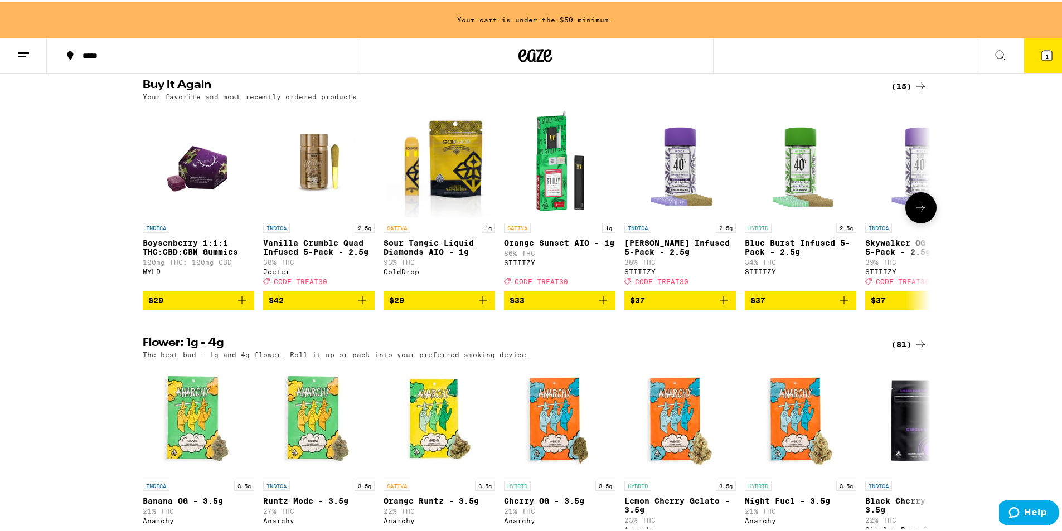
click at [238, 302] on icon "Add to bag" at bounding box center [242, 298] width 8 height 8
click at [239, 305] on icon "Increment" at bounding box center [244, 298] width 10 height 13
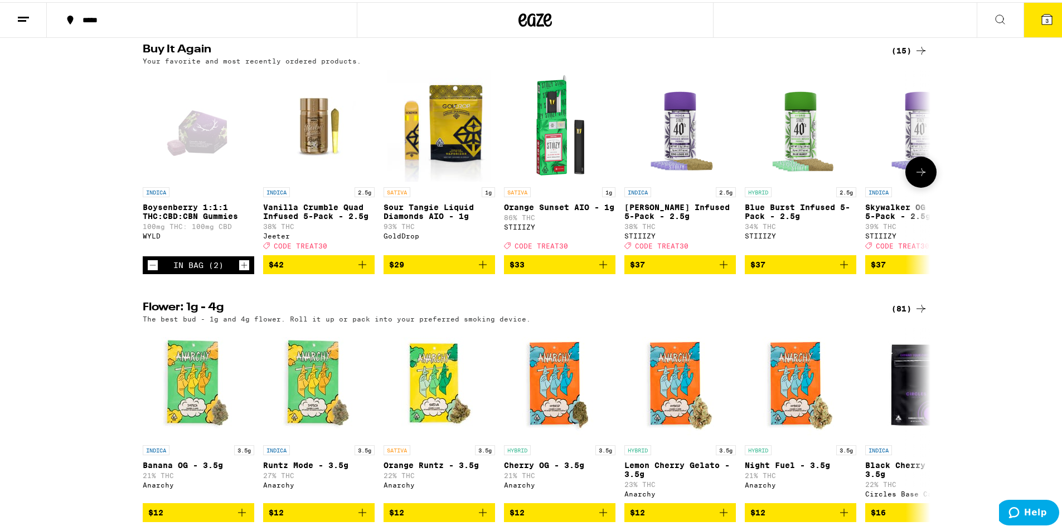
scroll to position [856, 0]
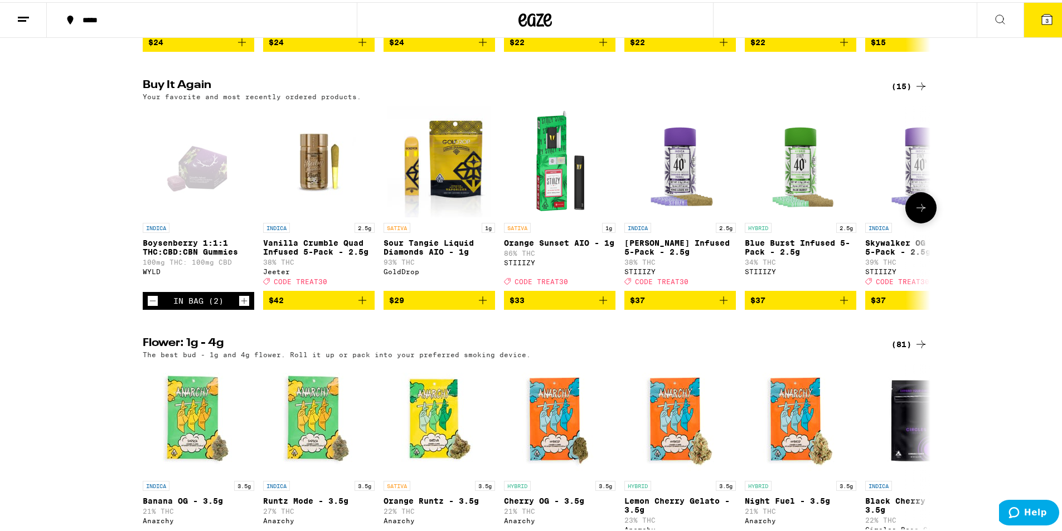
click at [239, 305] on icon "Increment" at bounding box center [244, 298] width 10 height 13
click at [917, 212] on icon at bounding box center [920, 205] width 13 height 13
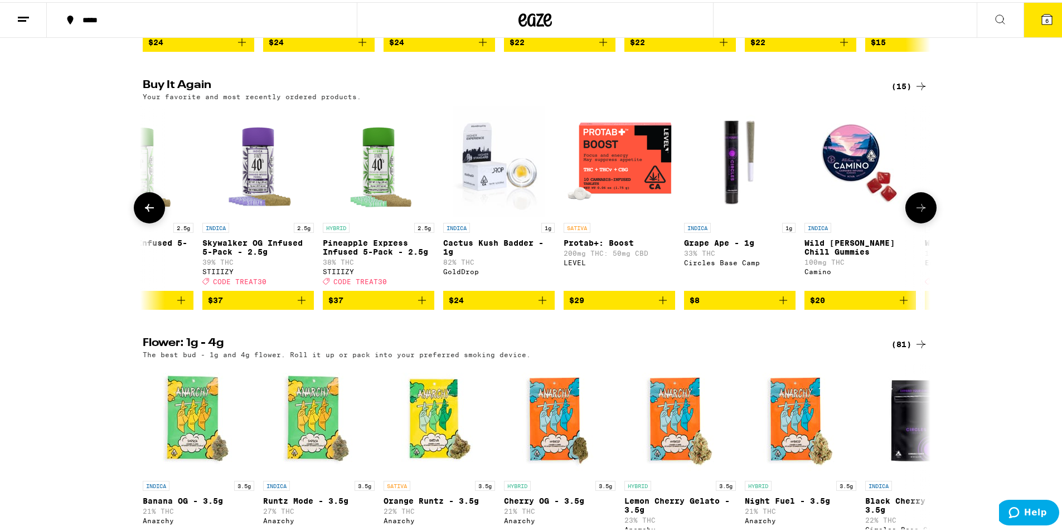
scroll to position [0, 663]
drag, startPoint x: 914, startPoint y: 234, endPoint x: 1037, endPoint y: 191, distance: 130.5
click at [1040, 189] on div "Buy It Again (15) Your favorite and most recently ordered products. INDICA Boys…" at bounding box center [535, 192] width 1070 height 230
click at [922, 212] on icon at bounding box center [920, 205] width 13 height 13
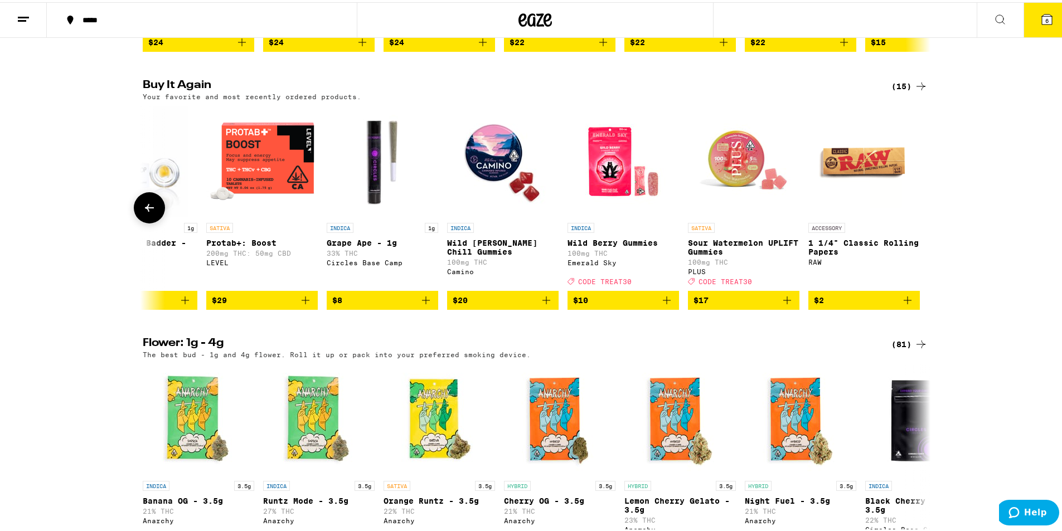
scroll to position [0, 1021]
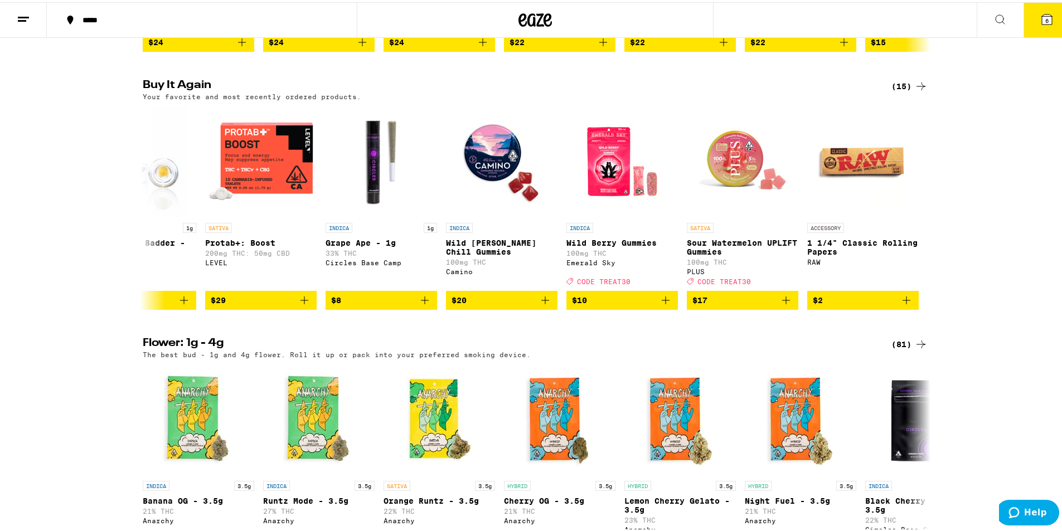
drag, startPoint x: 922, startPoint y: 241, endPoint x: 1029, endPoint y: 225, distance: 108.2
click at [1029, 225] on div "Buy It Again (15) Your favorite and most recently ordered products. INDICA Boys…" at bounding box center [535, 192] width 1070 height 230
click at [143, 212] on icon at bounding box center [149, 205] width 13 height 13
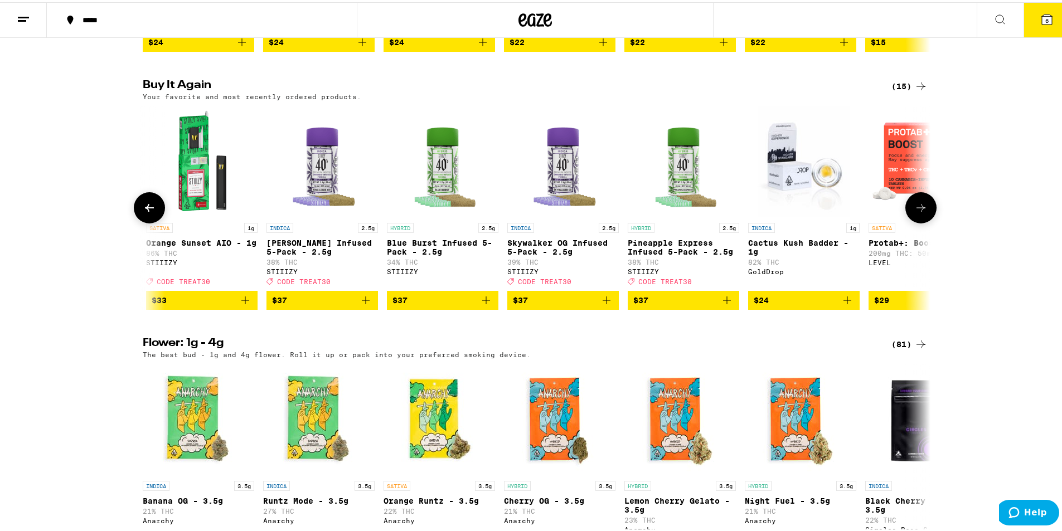
click at [143, 212] on icon at bounding box center [149, 205] width 13 height 13
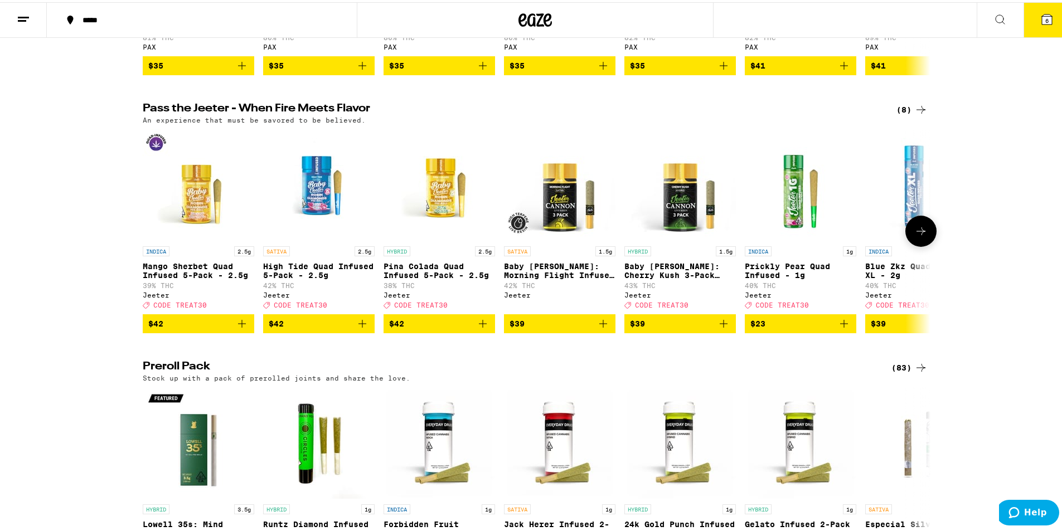
scroll to position [2584, 0]
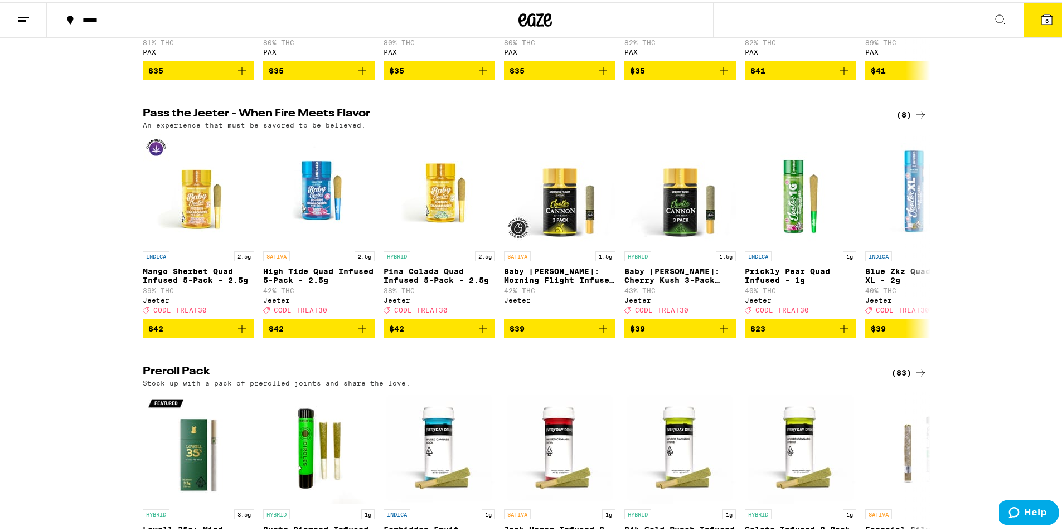
click at [916, 119] on icon at bounding box center [920, 112] width 13 height 13
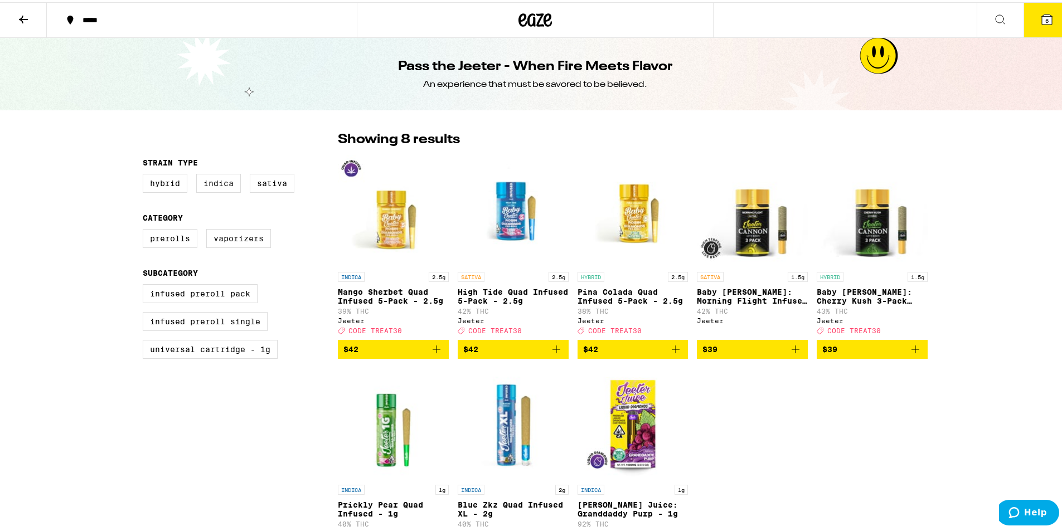
click at [1044, 21] on icon at bounding box center [1047, 17] width 10 height 10
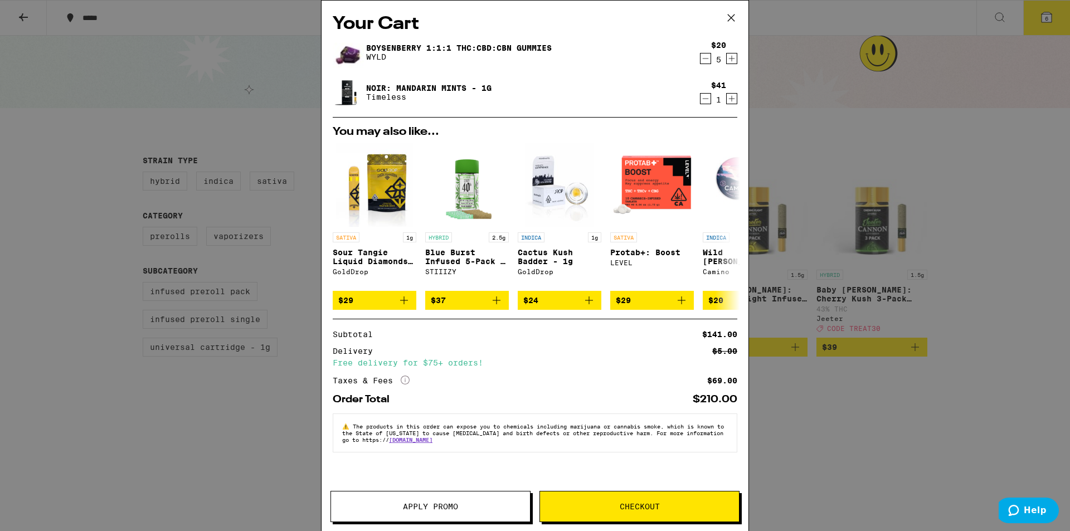
click at [703, 59] on icon "Decrement" at bounding box center [706, 58] width 10 height 13
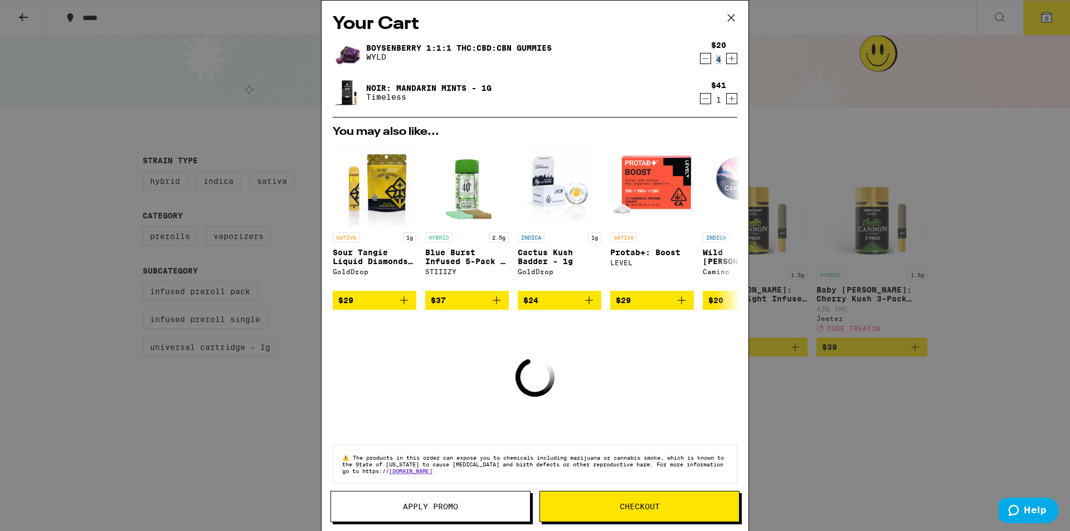
click at [711, 59] on div "4" at bounding box center [718, 59] width 15 height 9
click at [701, 59] on icon "Decrement" at bounding box center [706, 58] width 10 height 13
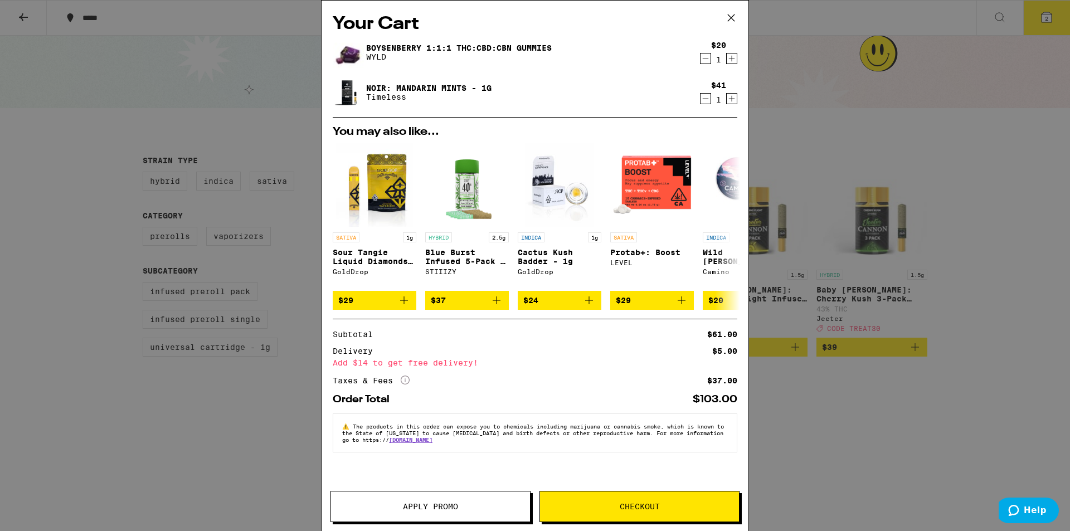
click at [735, 60] on icon "Increment" at bounding box center [732, 59] width 6 height 6
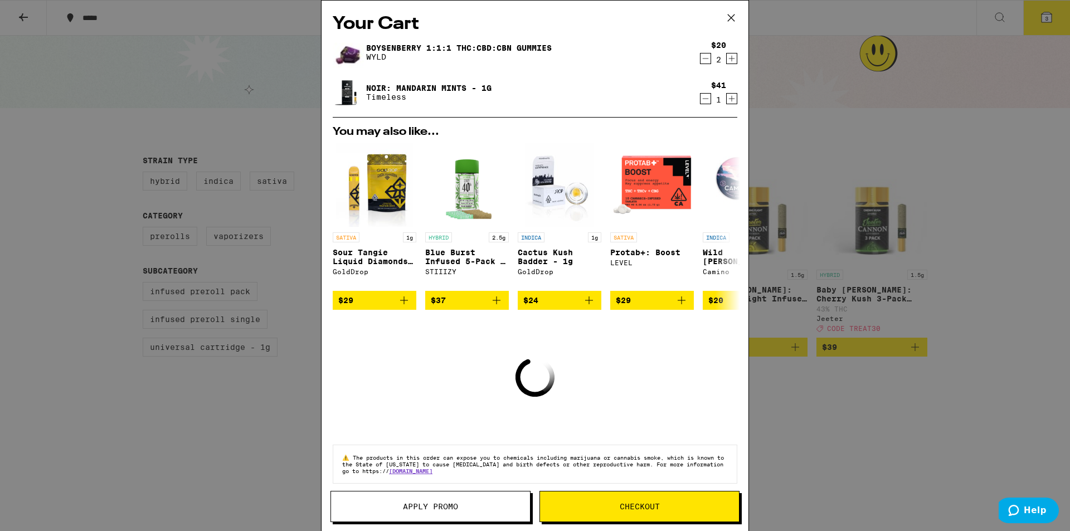
click at [727, 59] on icon "Increment" at bounding box center [732, 58] width 10 height 13
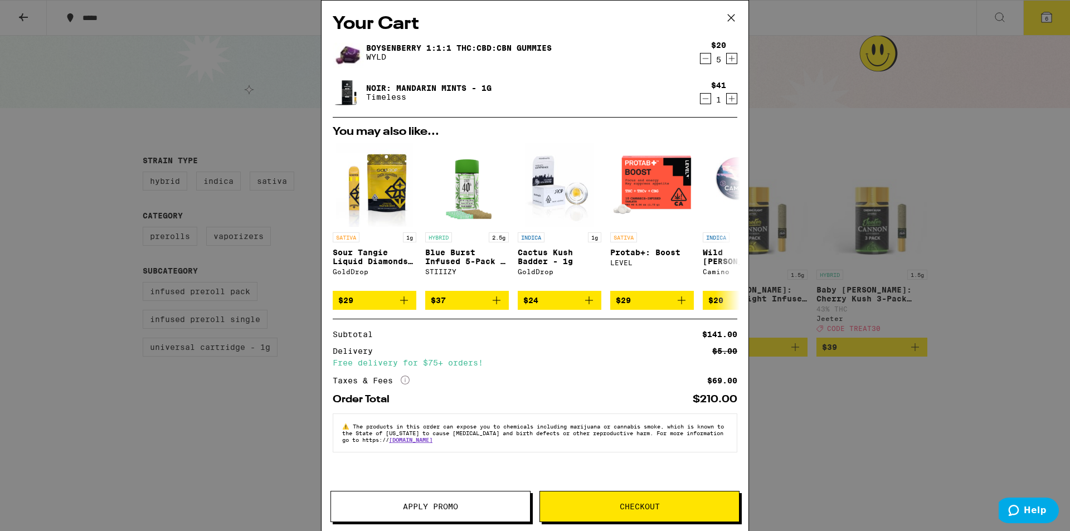
click at [726, 26] on icon at bounding box center [731, 17] width 17 height 17
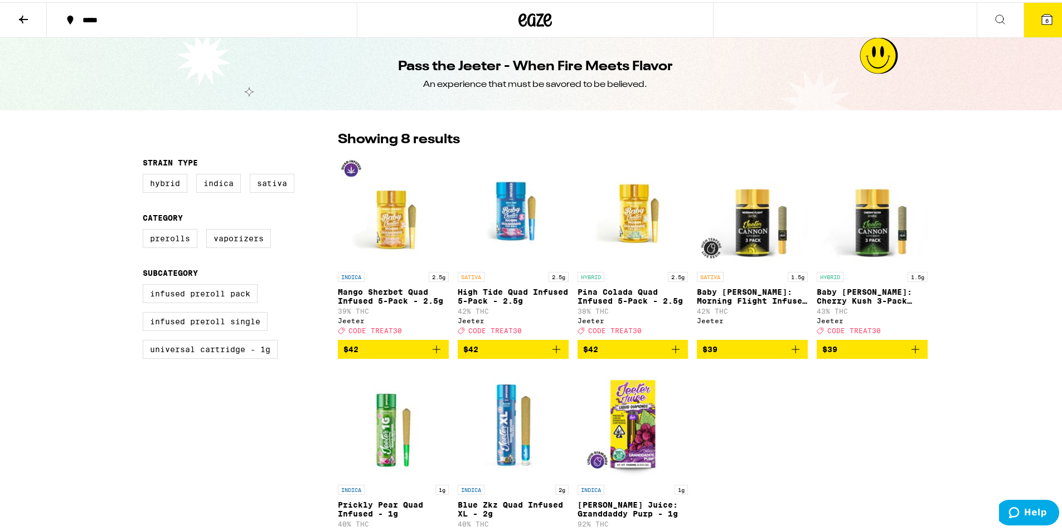
click at [16, 16] on button at bounding box center [23, 18] width 47 height 35
